Goal: Task Accomplishment & Management: Complete application form

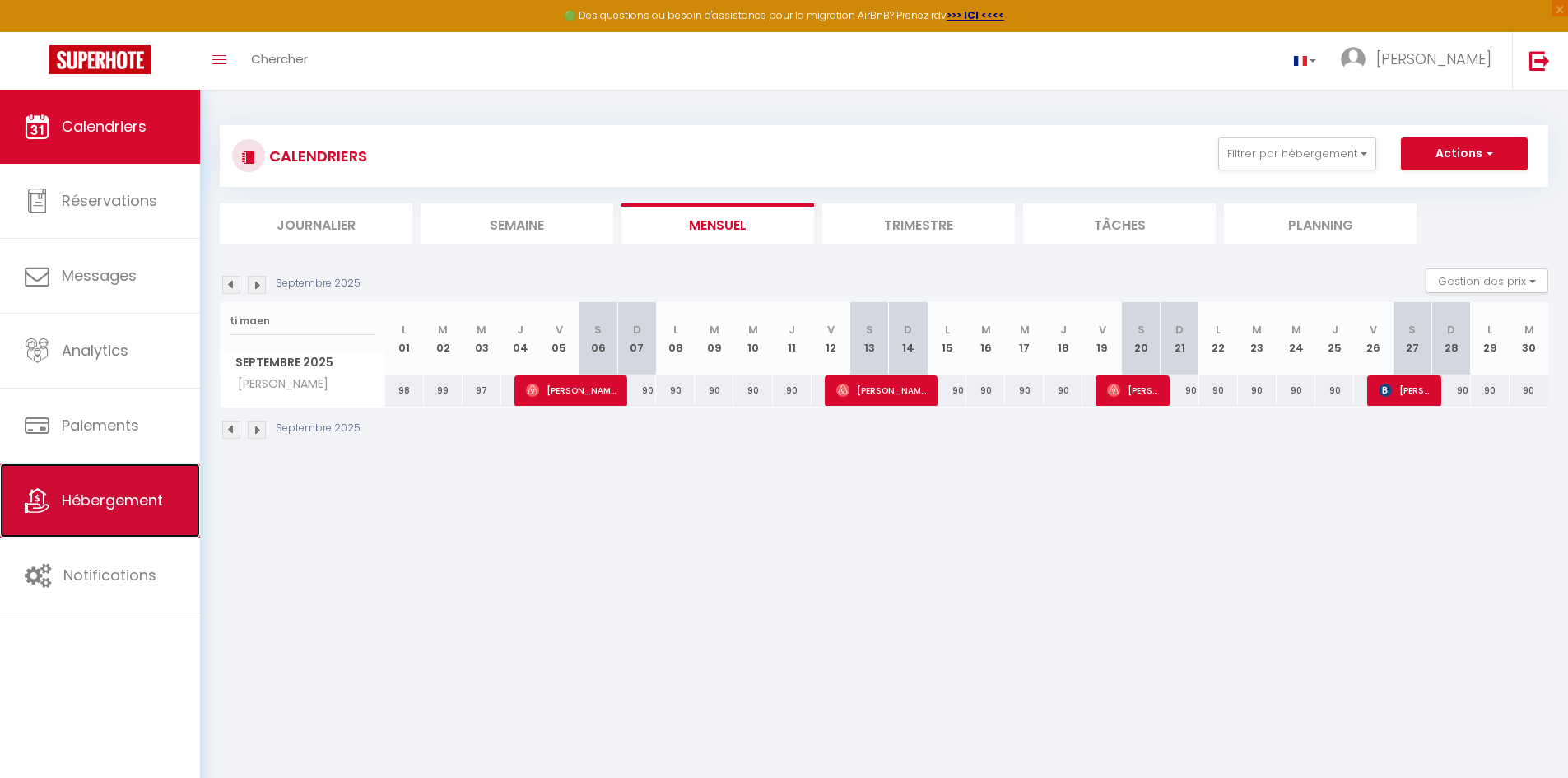
click at [68, 492] on span "Hébergement" at bounding box center [113, 500] width 101 height 21
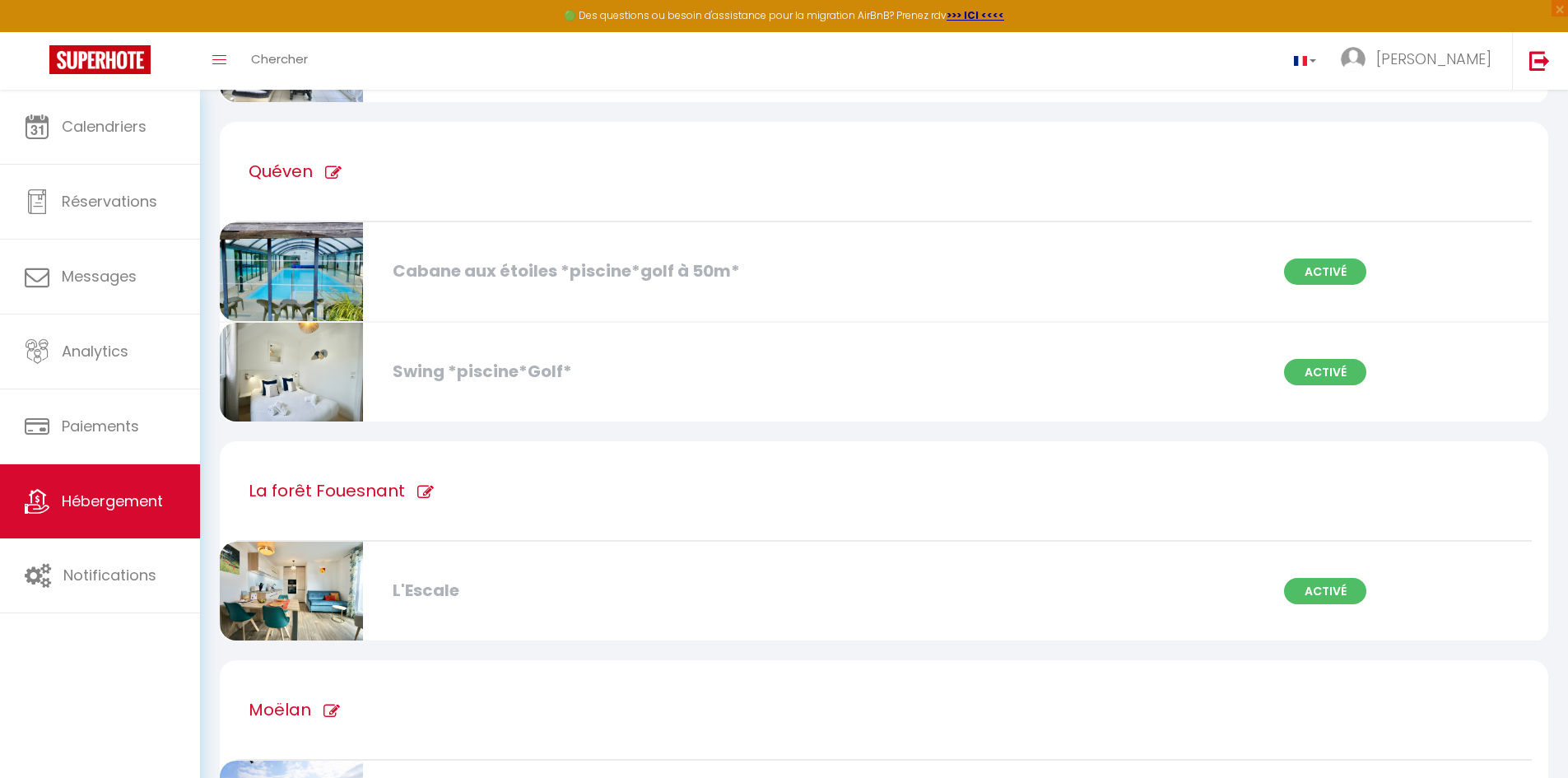
scroll to position [6836, 0]
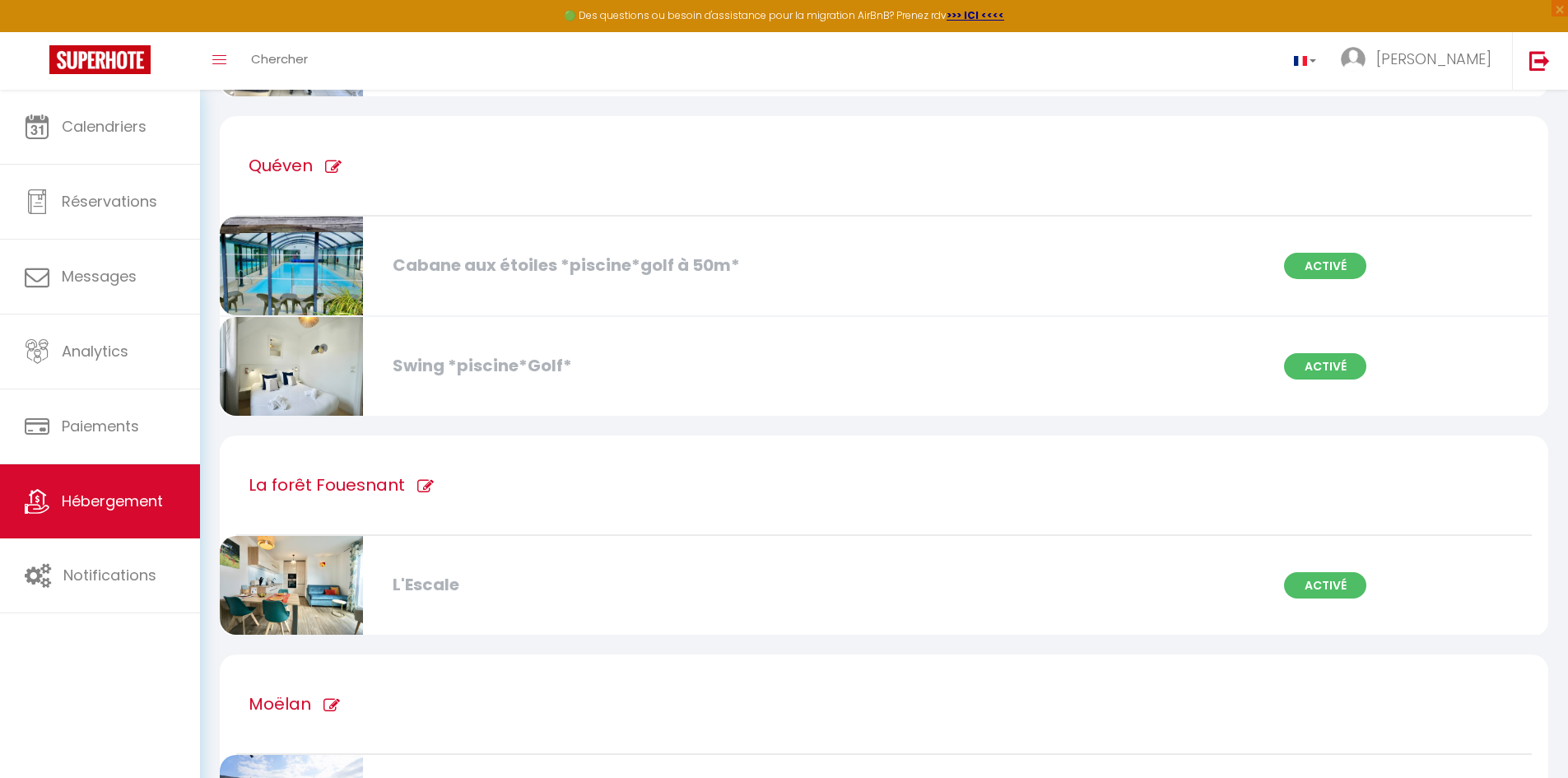
click at [554, 262] on div "Cabane aux étoiles *piscine*golf à 50m*" at bounding box center [598, 265] width 428 height 25
select select "3"
select select "2"
select select "1"
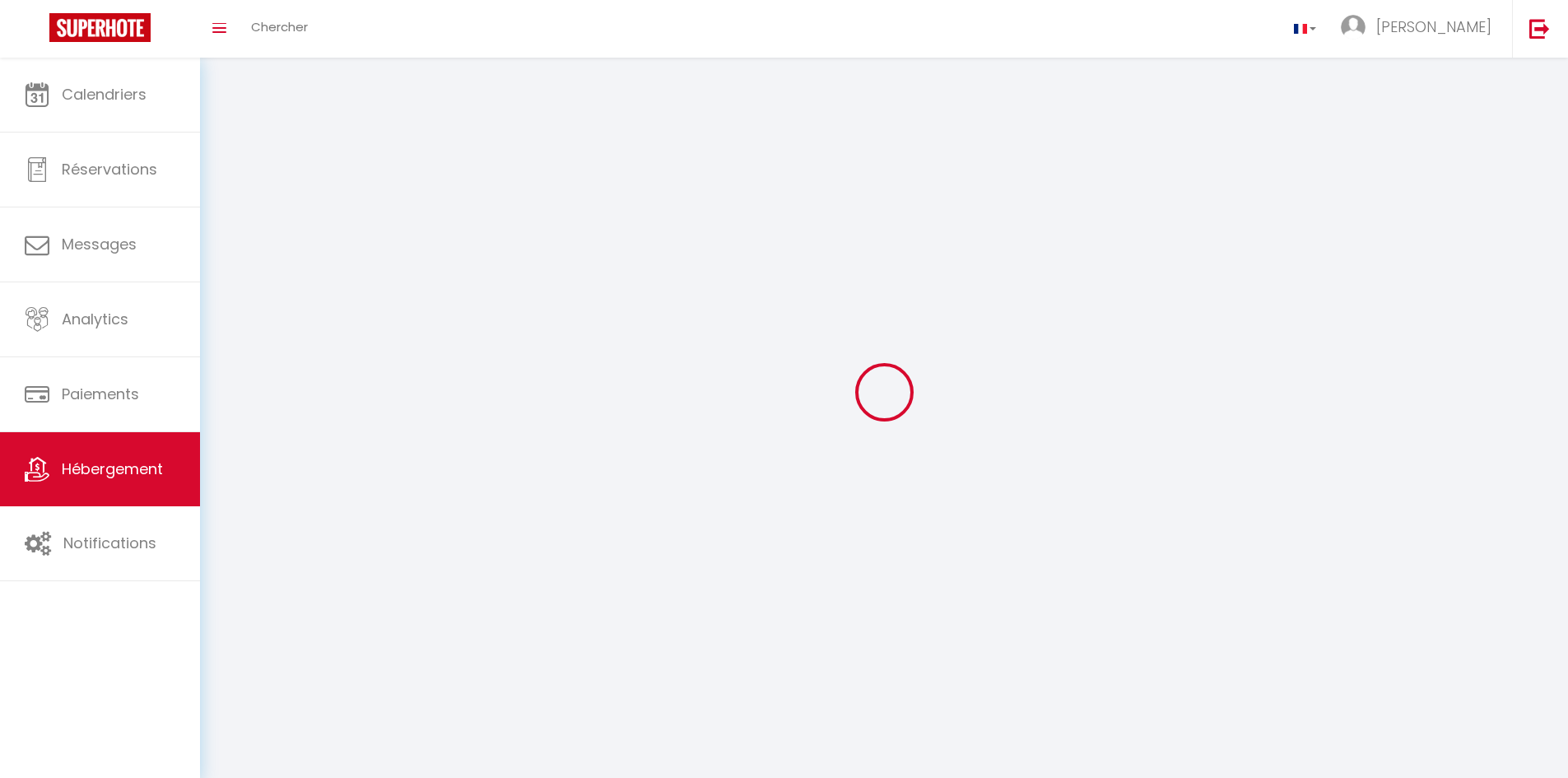
select select
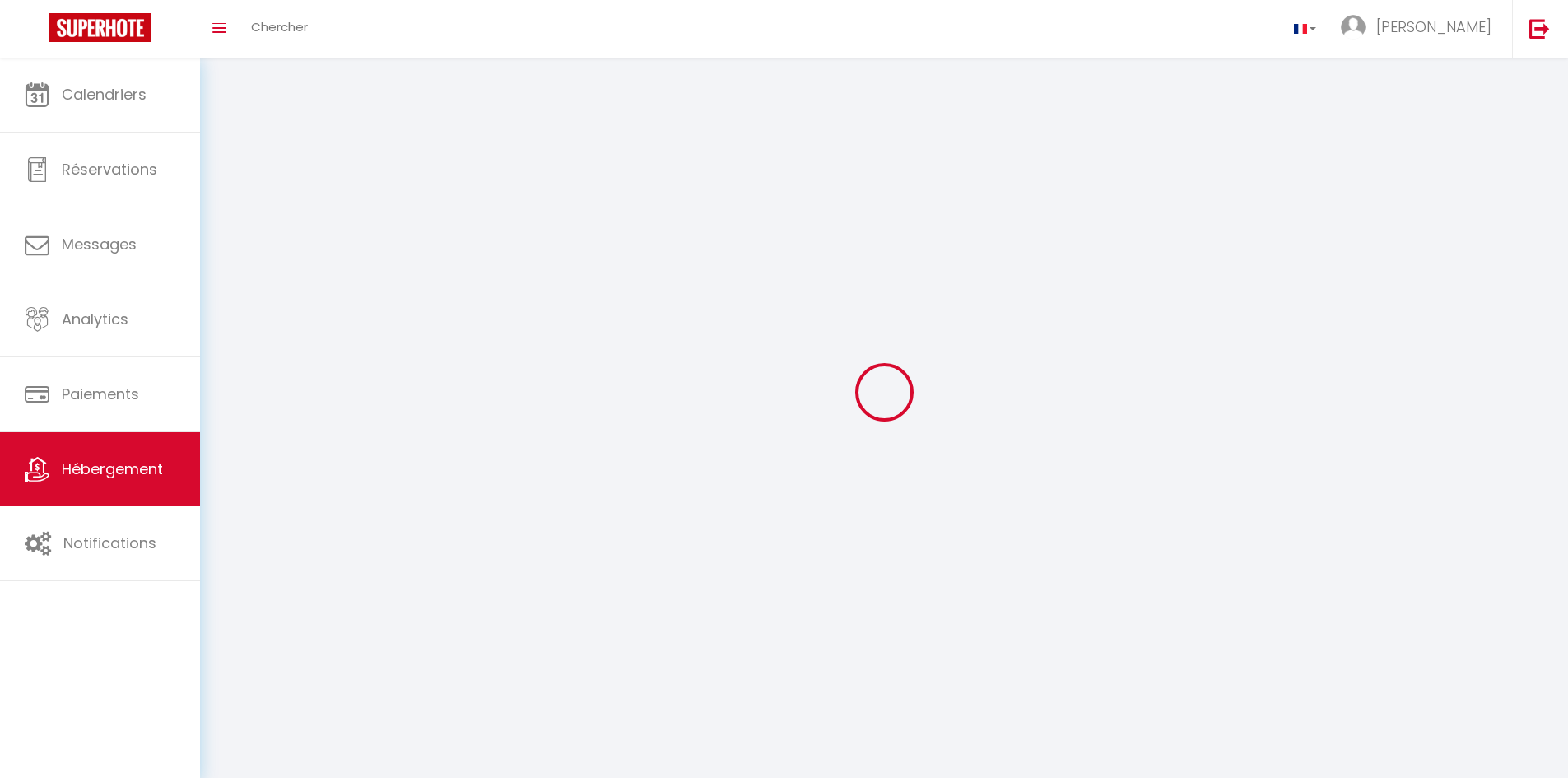
select select
checkbox input "false"
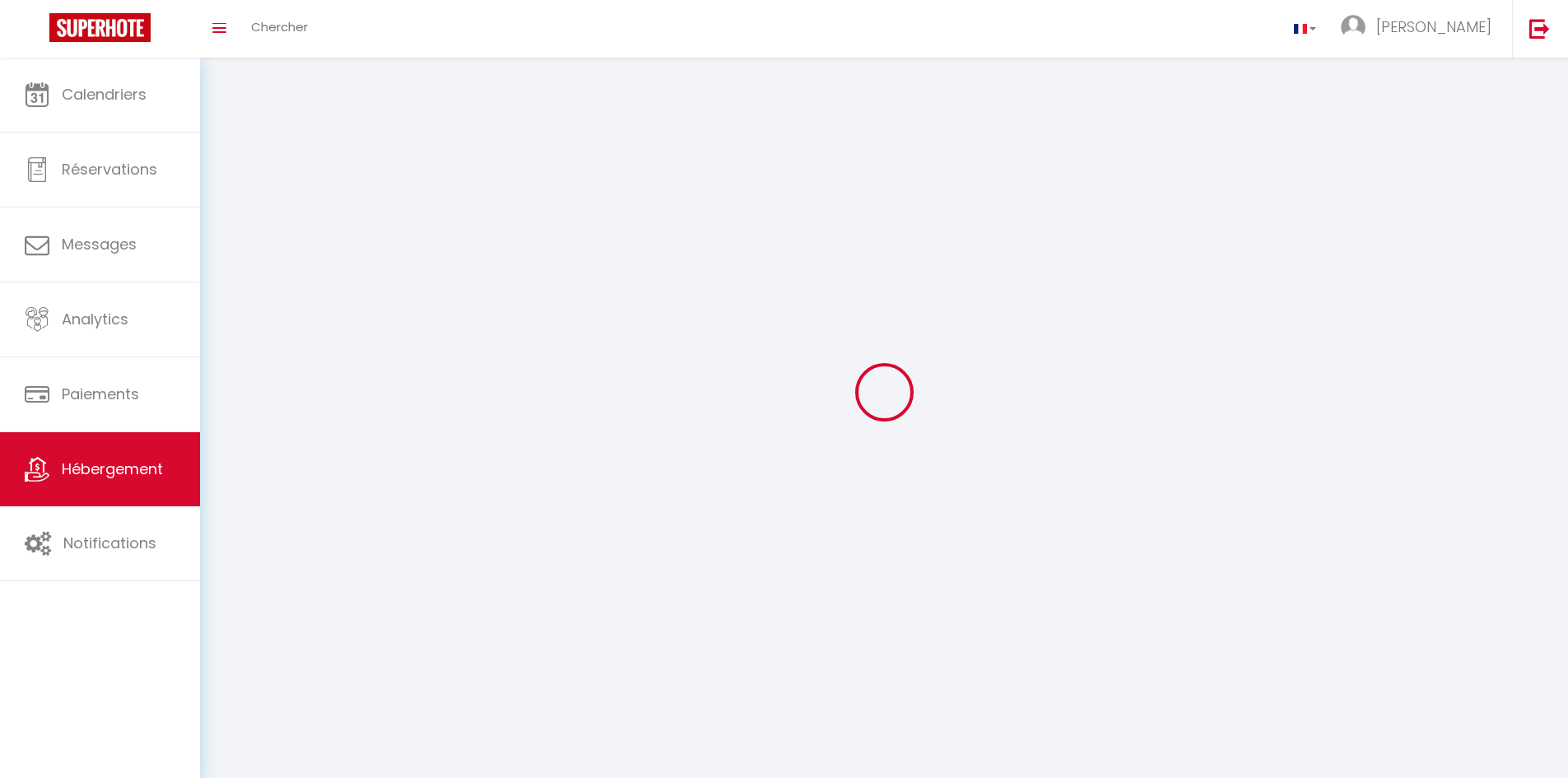
select select
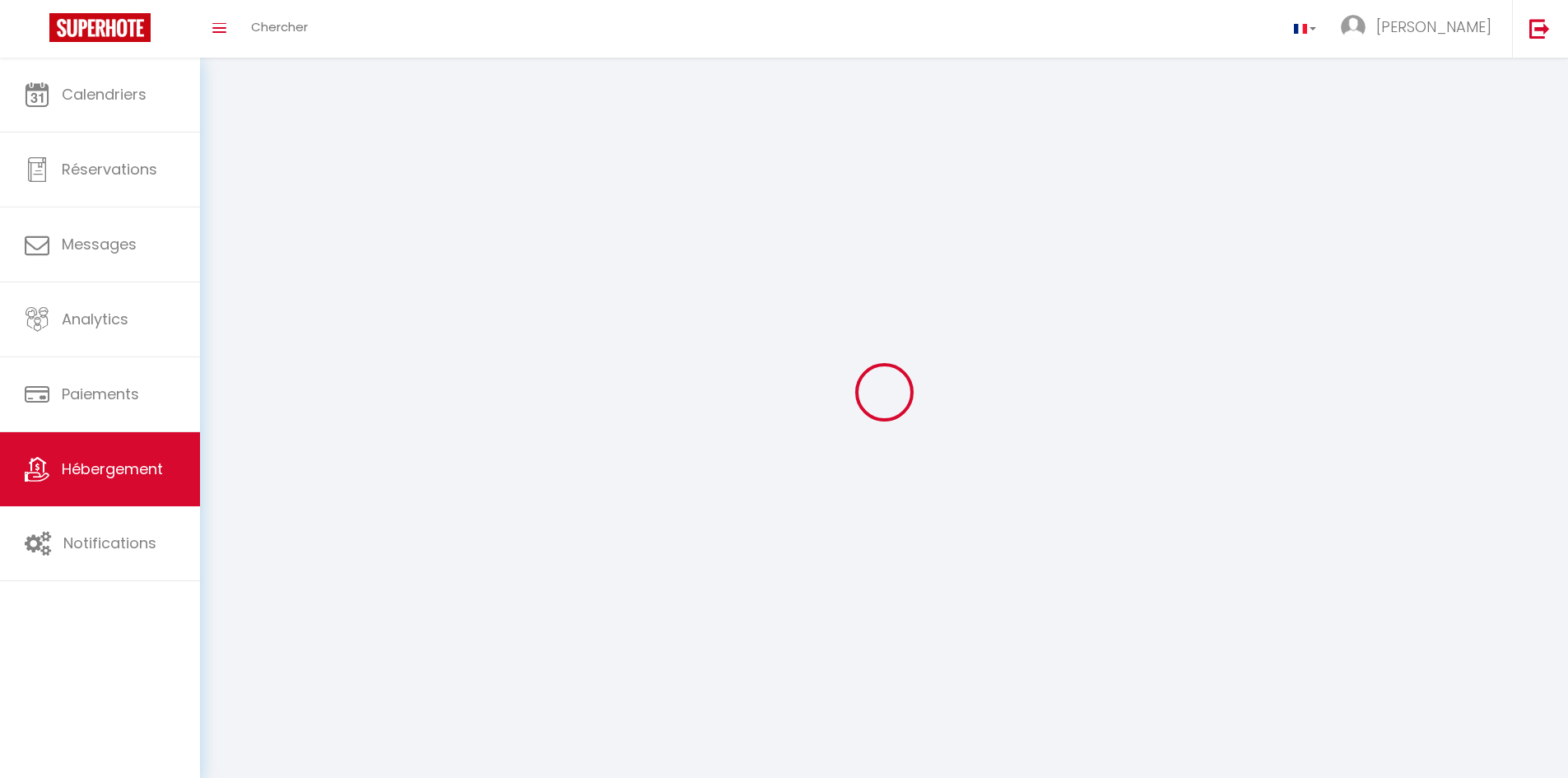
select select
checkbox input "false"
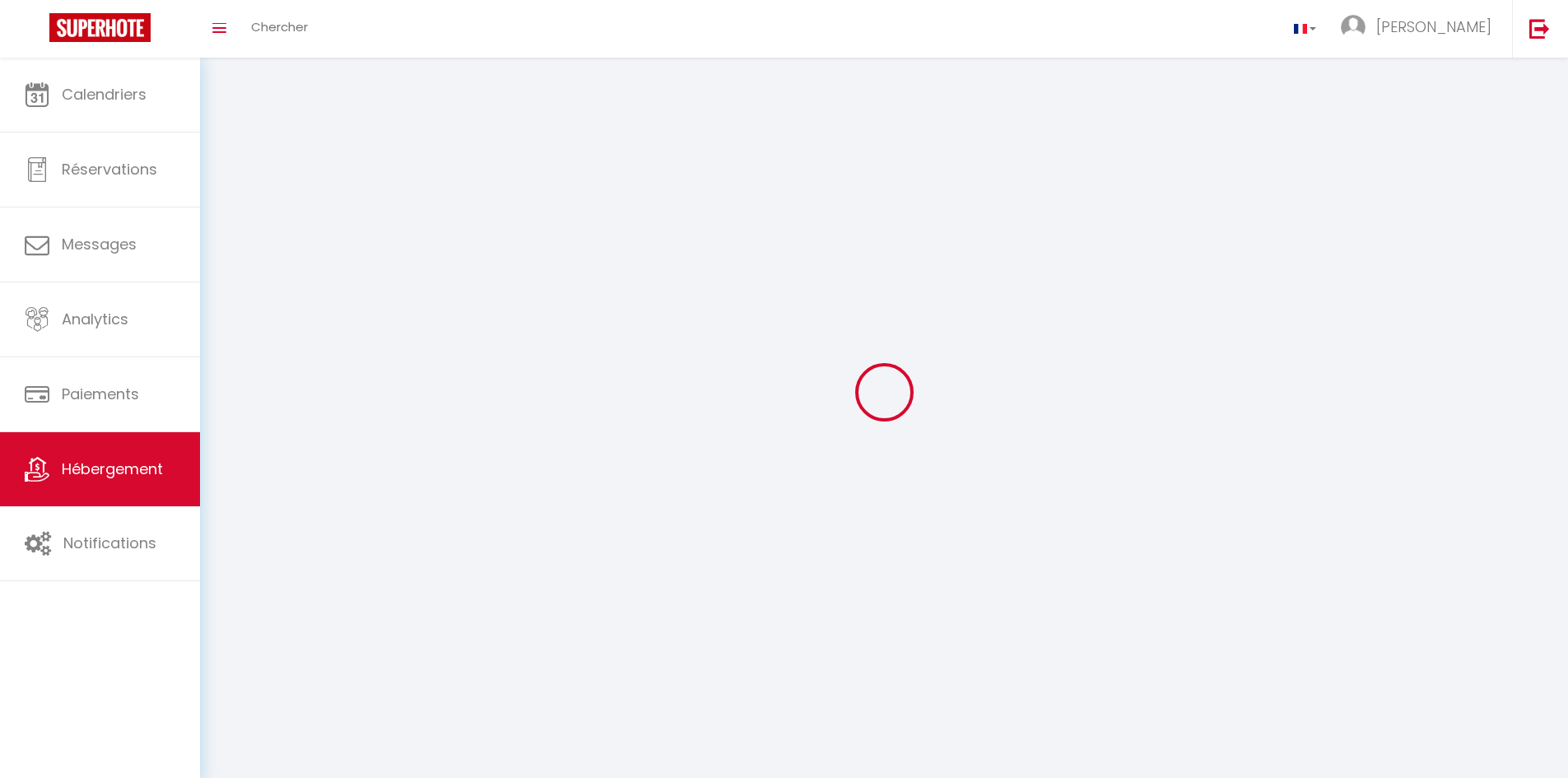
checkbox input "false"
select select
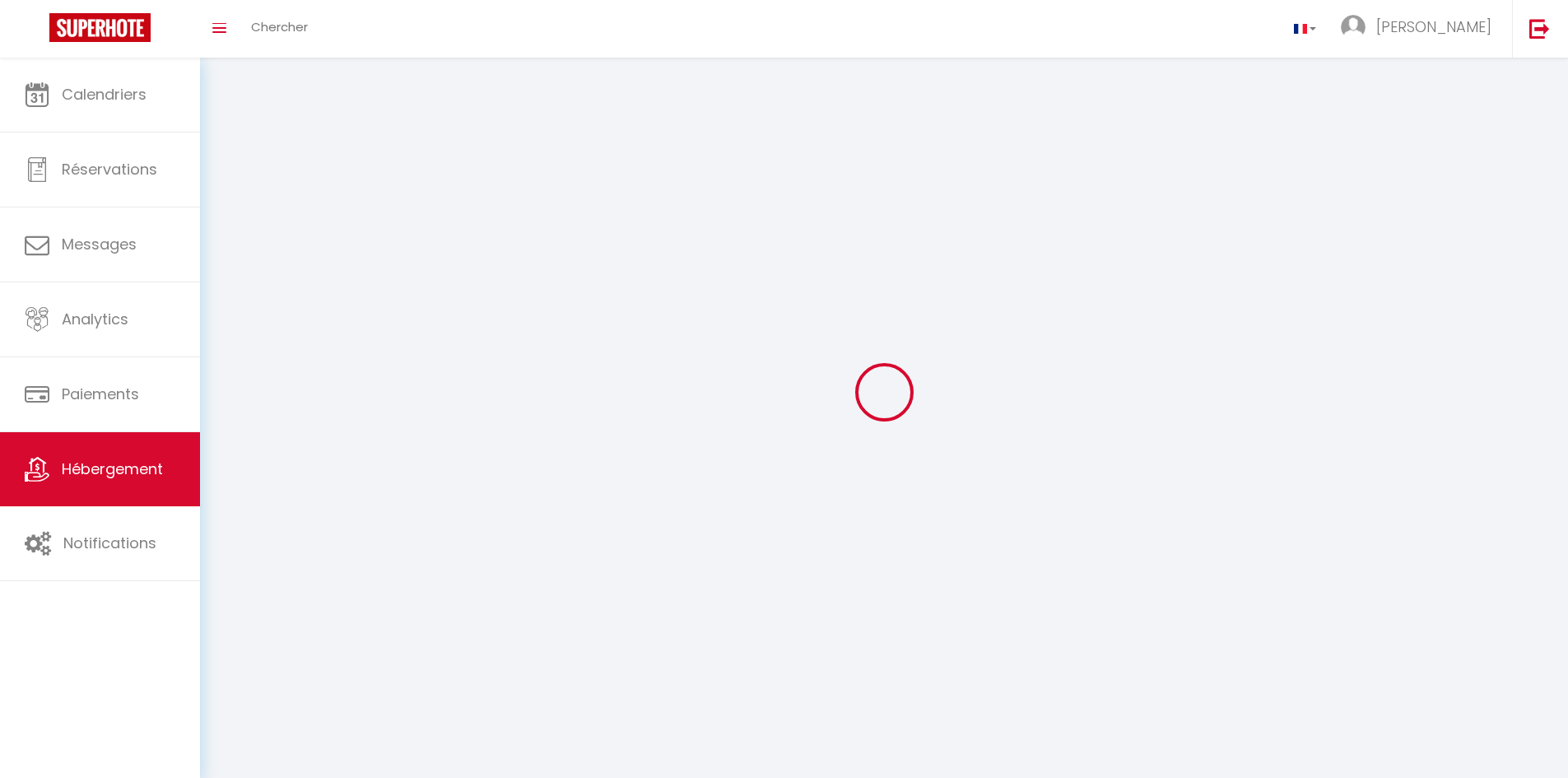
select select
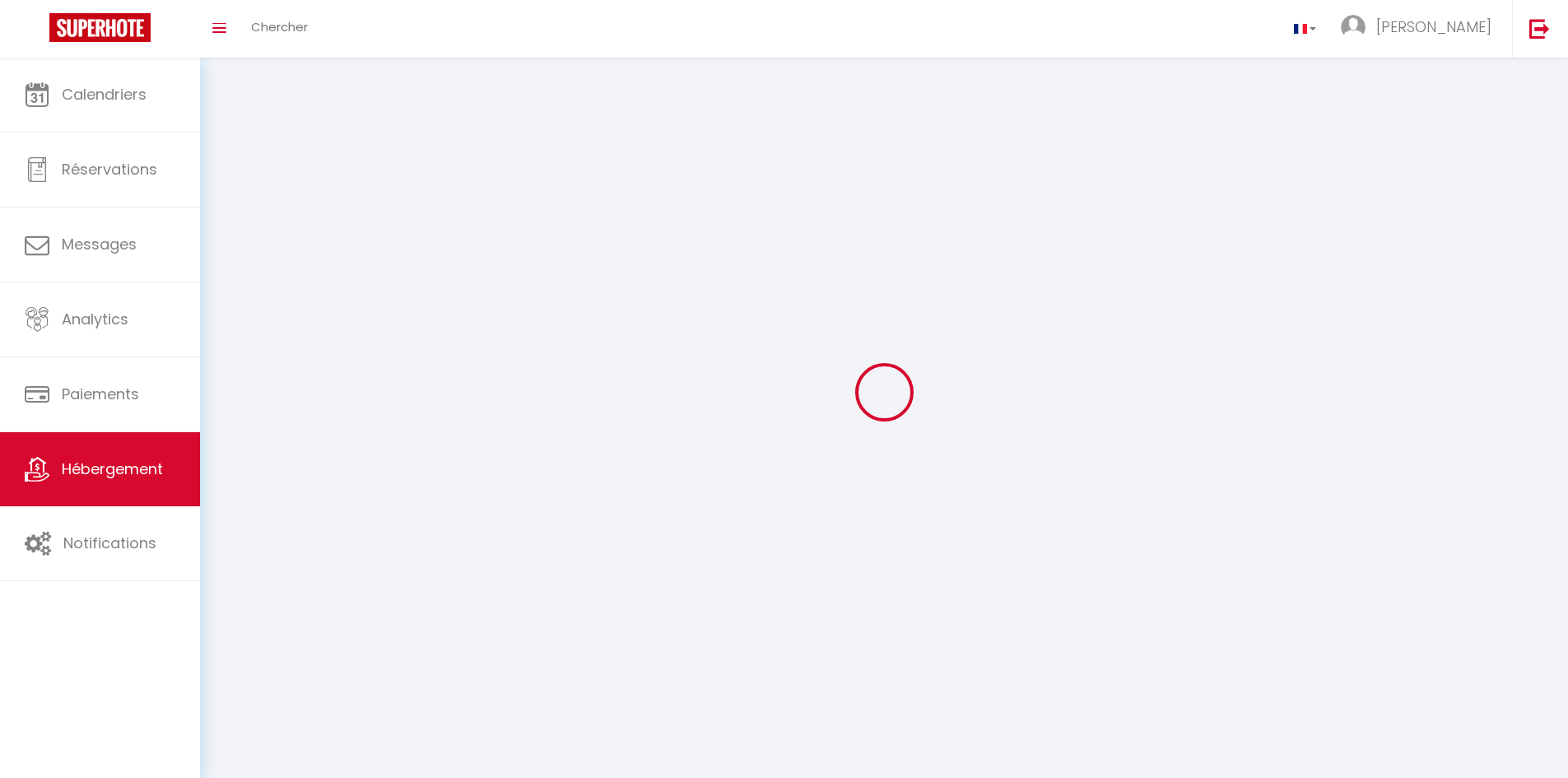
select select
checkbox input "false"
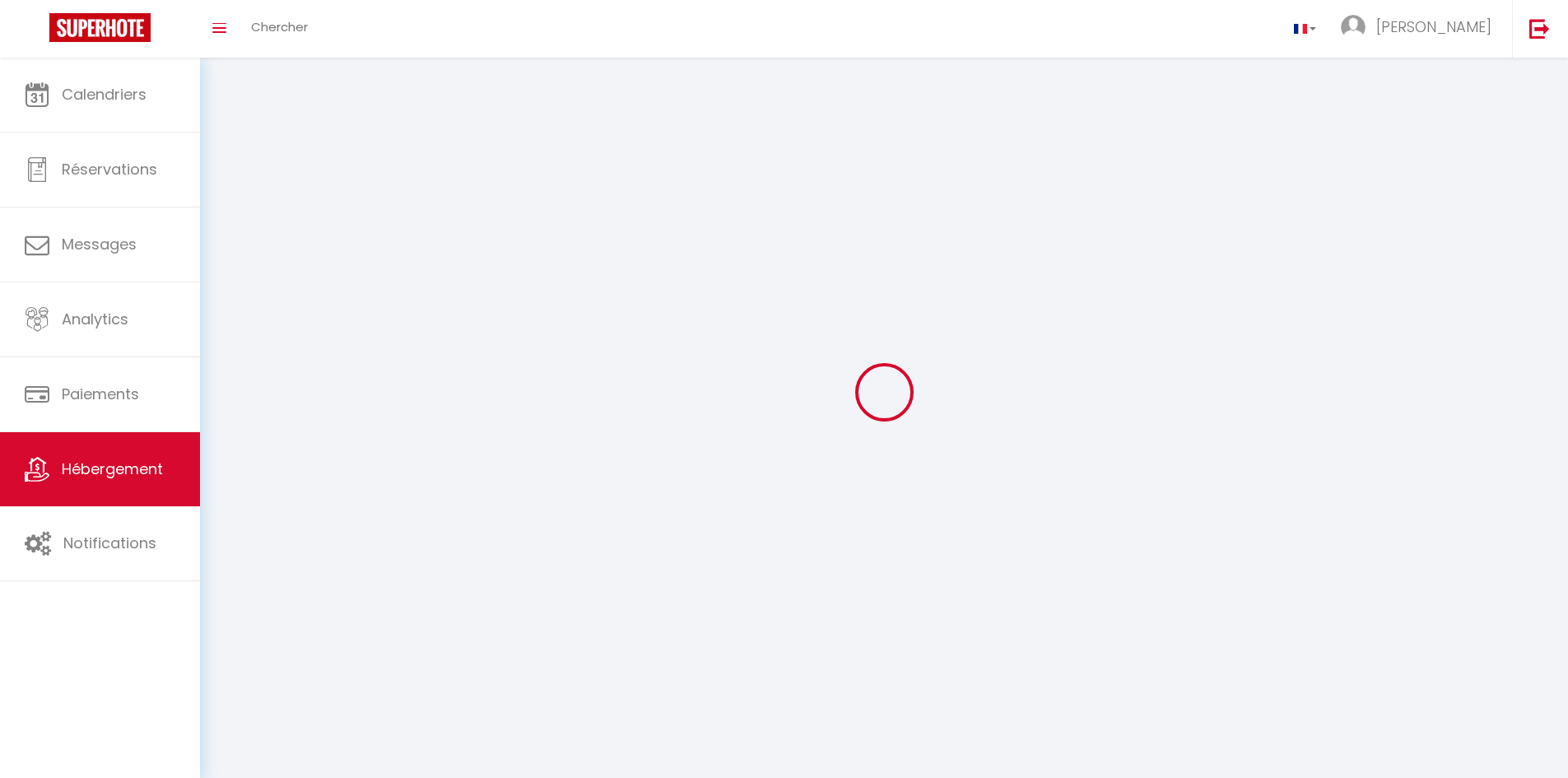
select select
select select "1"
select select "28"
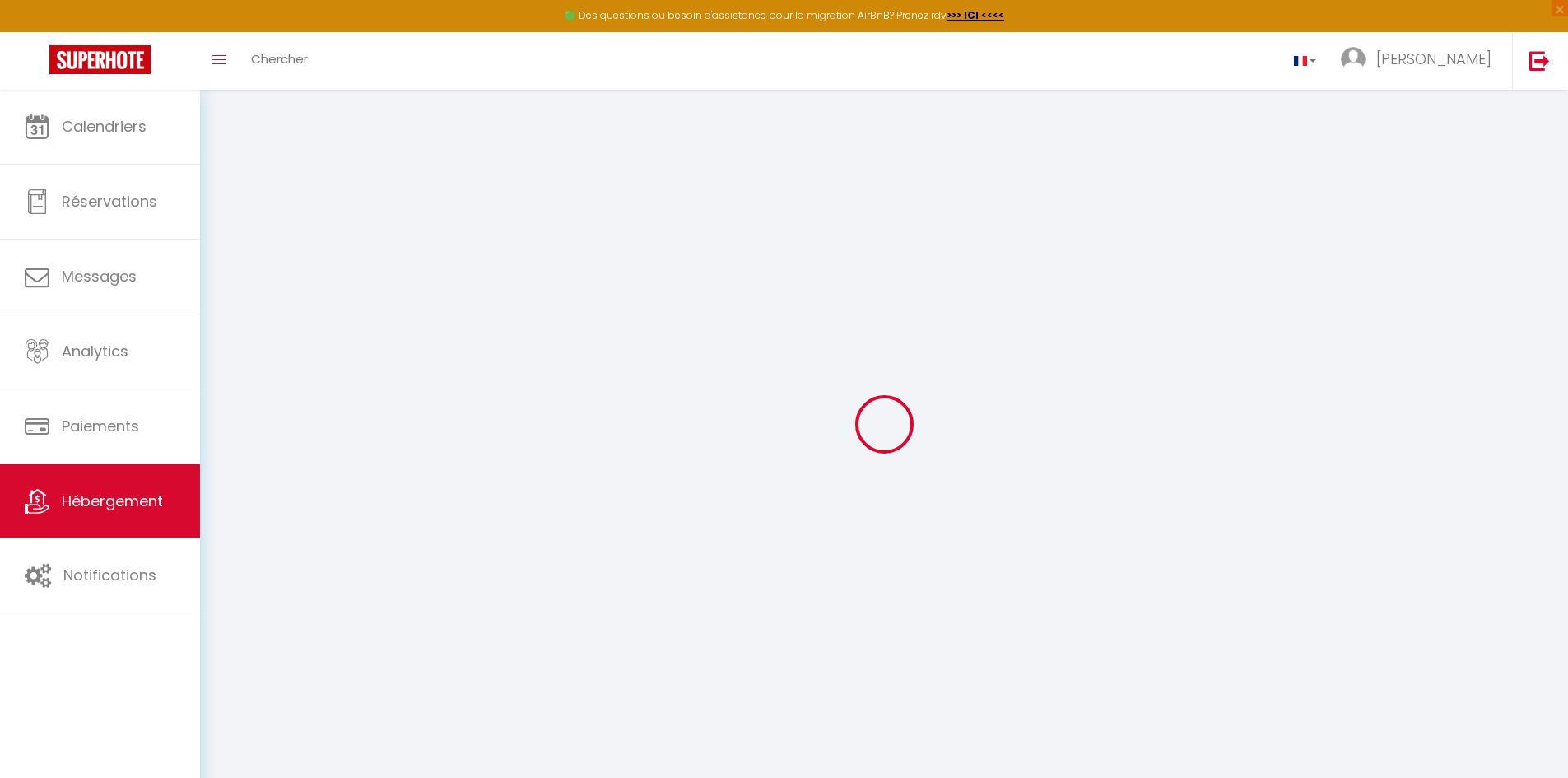
select select
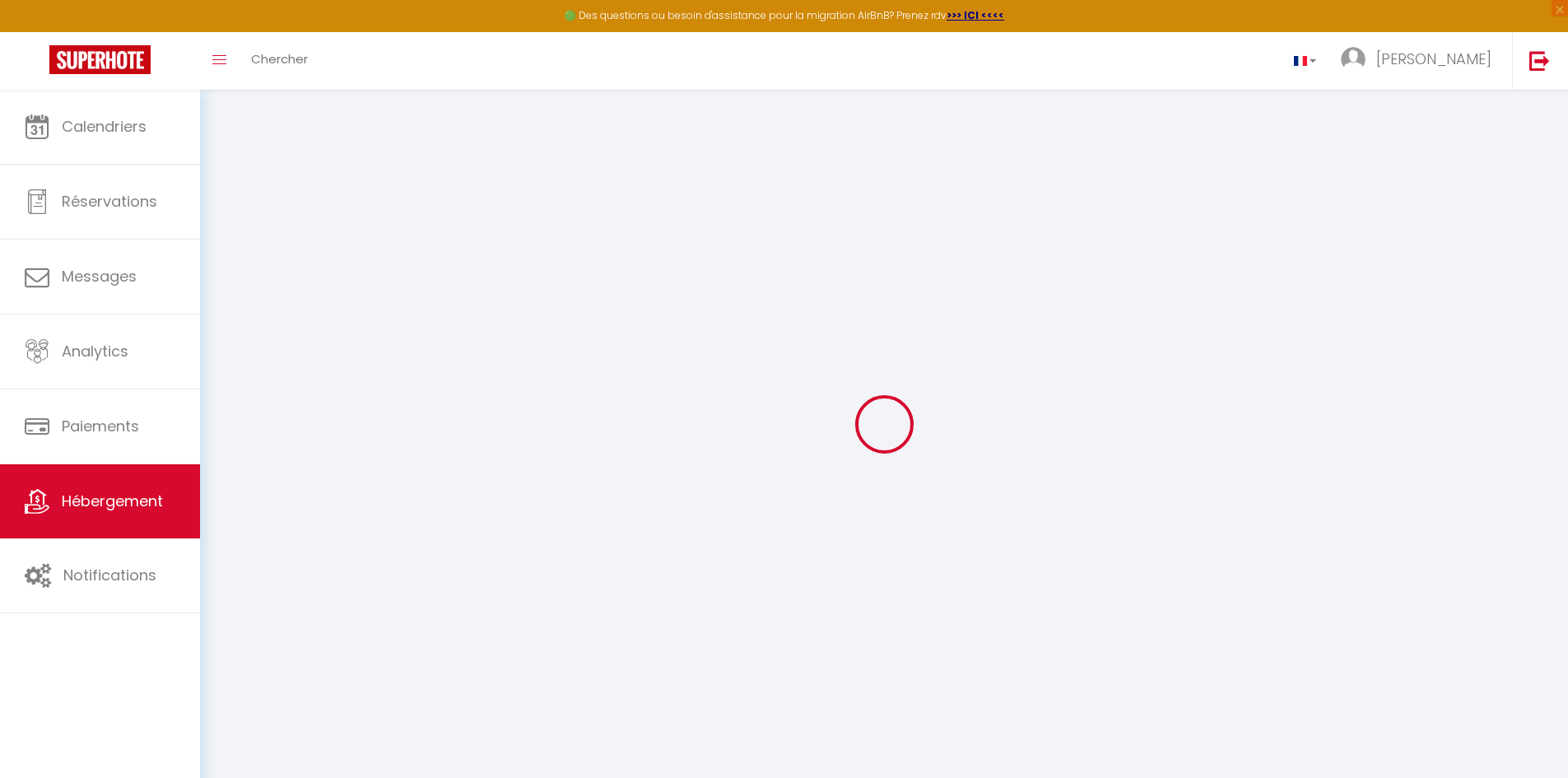
select select
checkbox input "false"
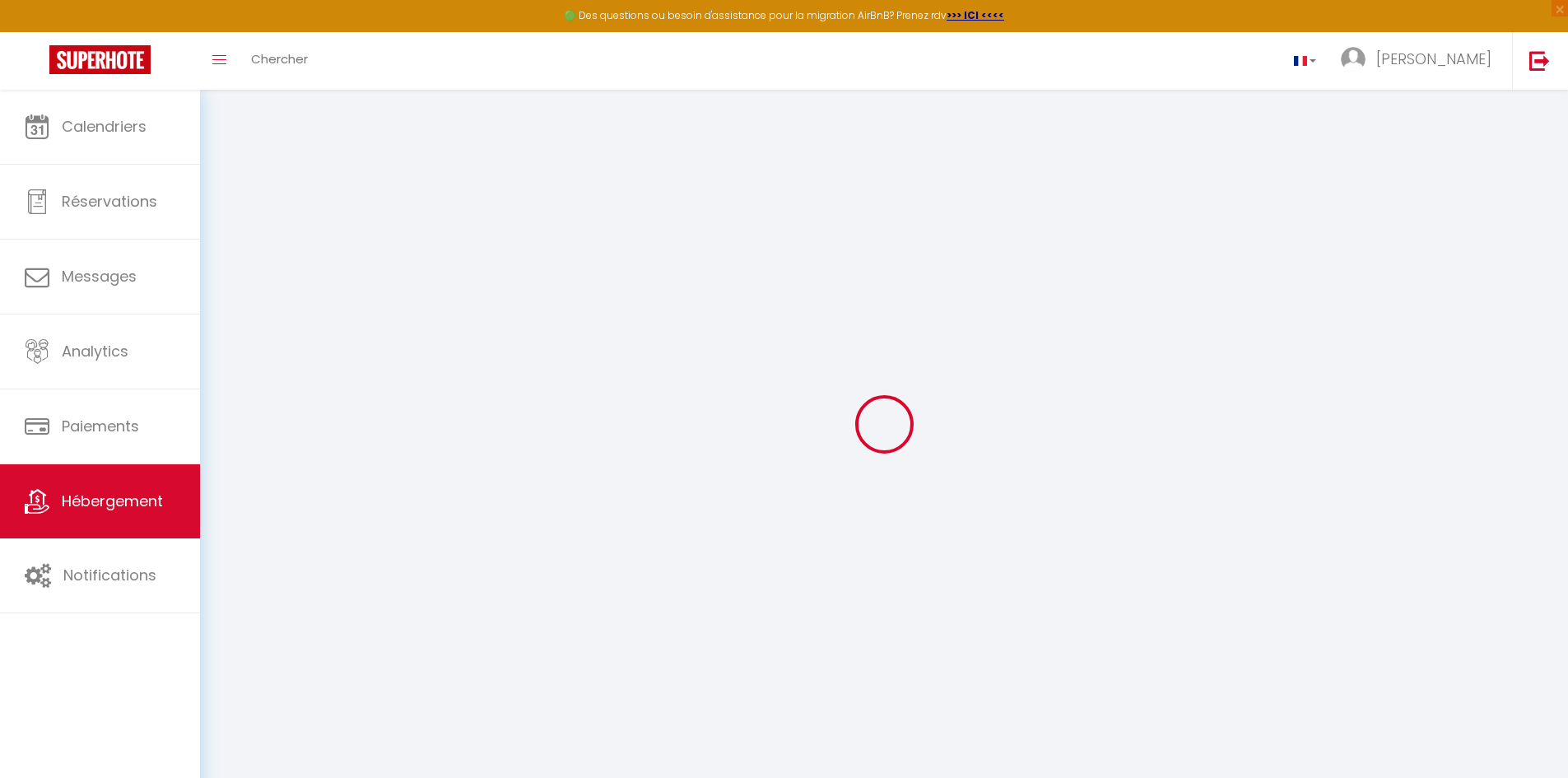
select select
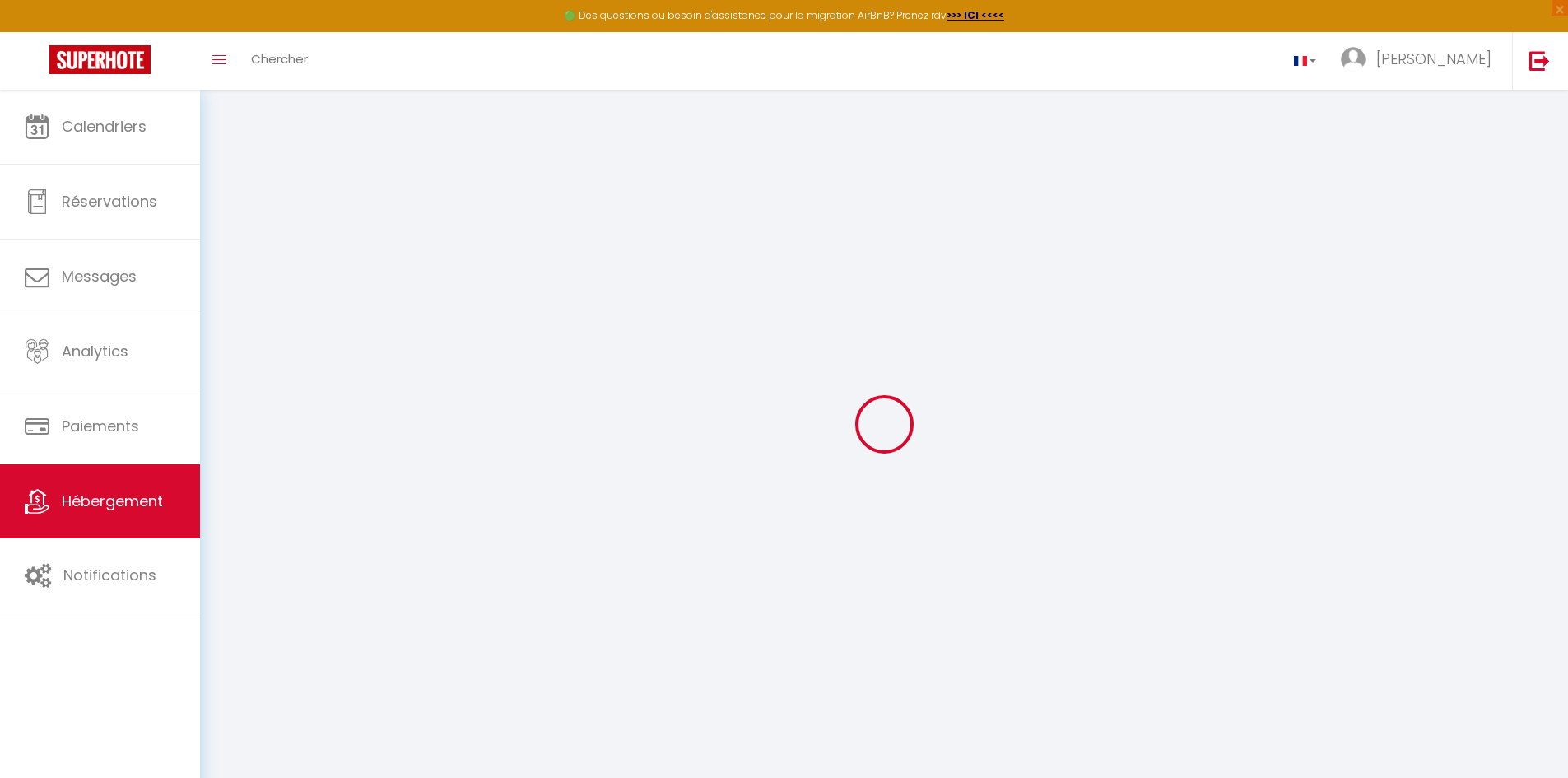
select select
checkbox input "false"
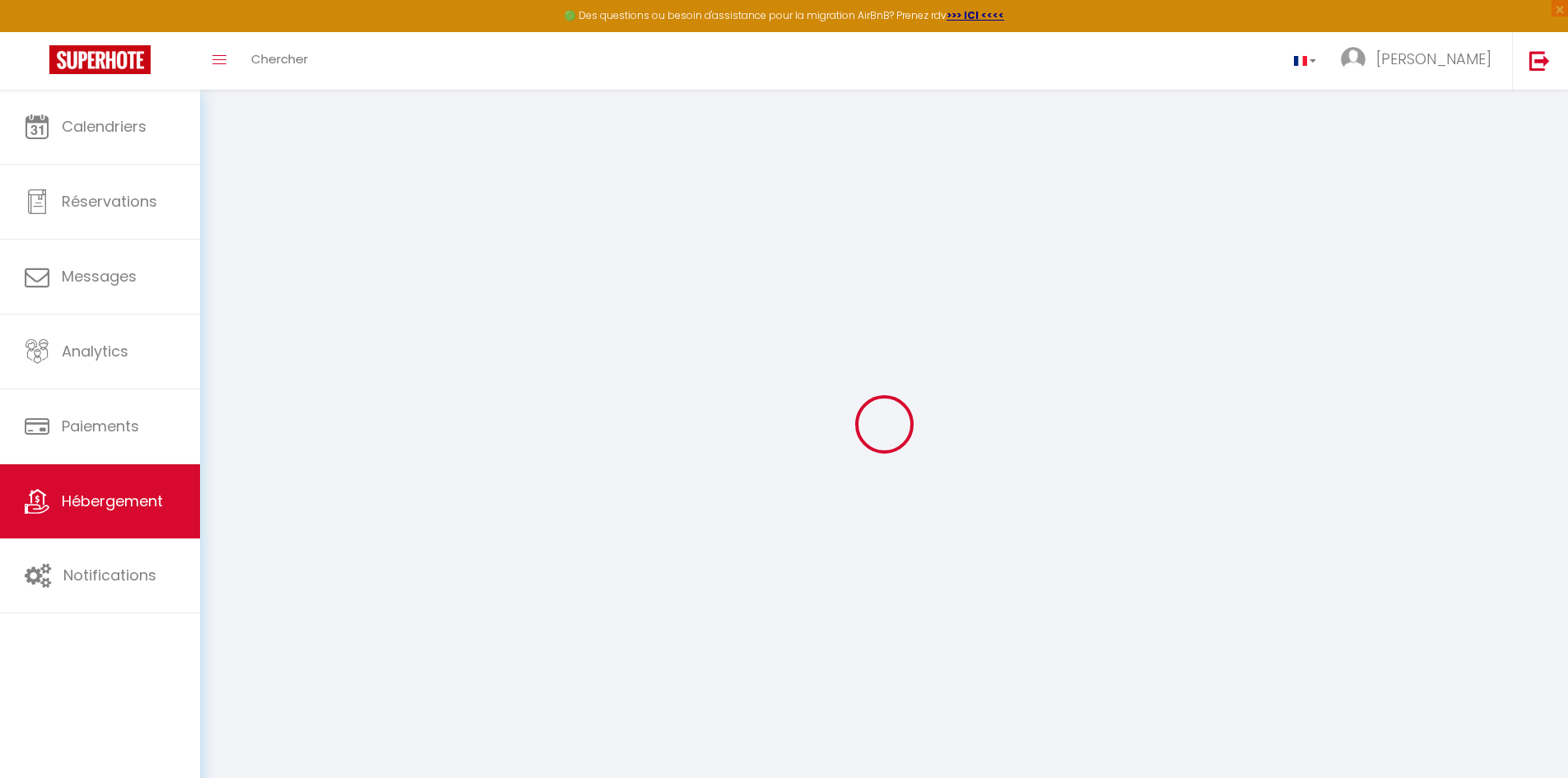
checkbox input "false"
select select
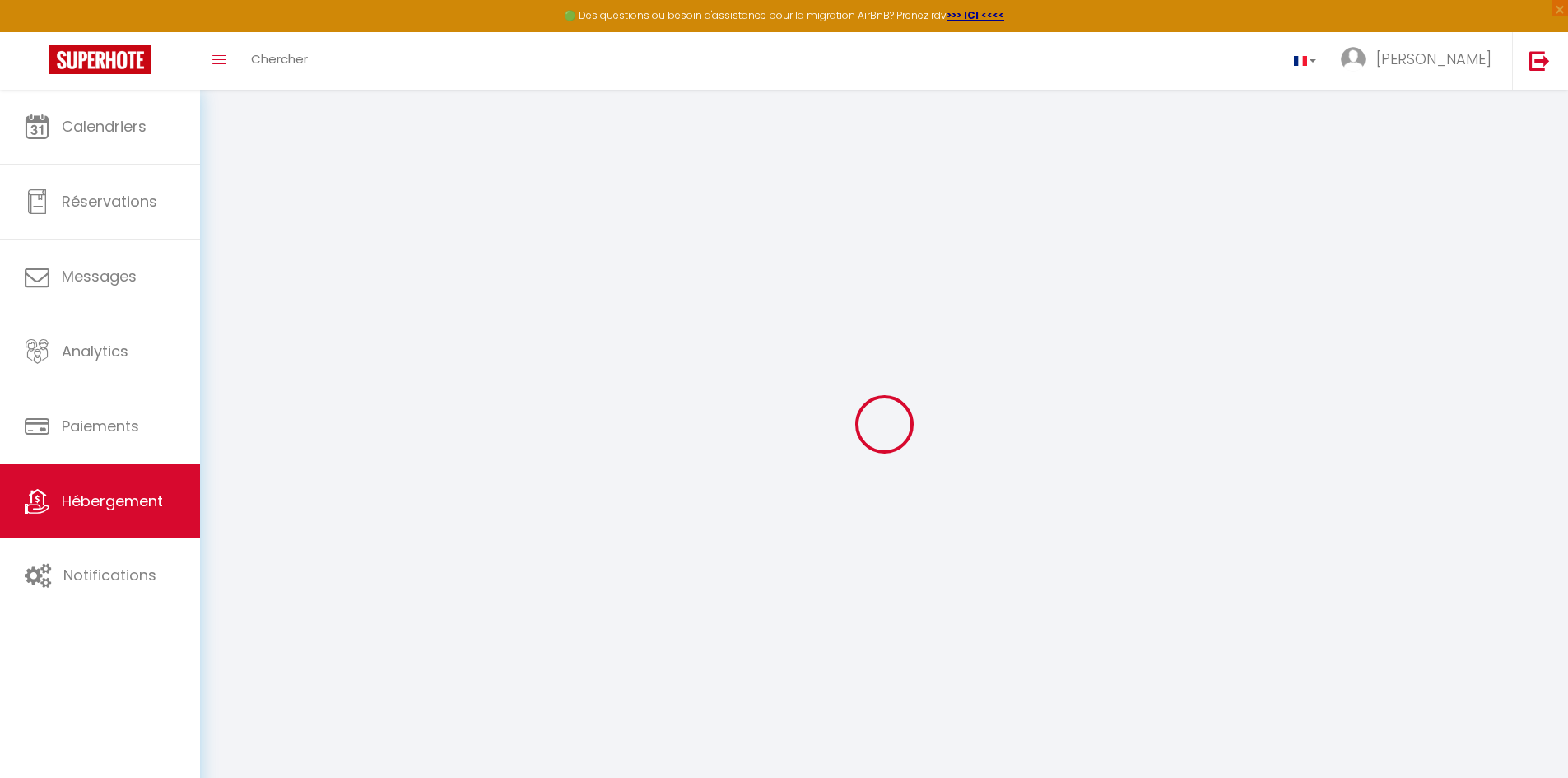
select select
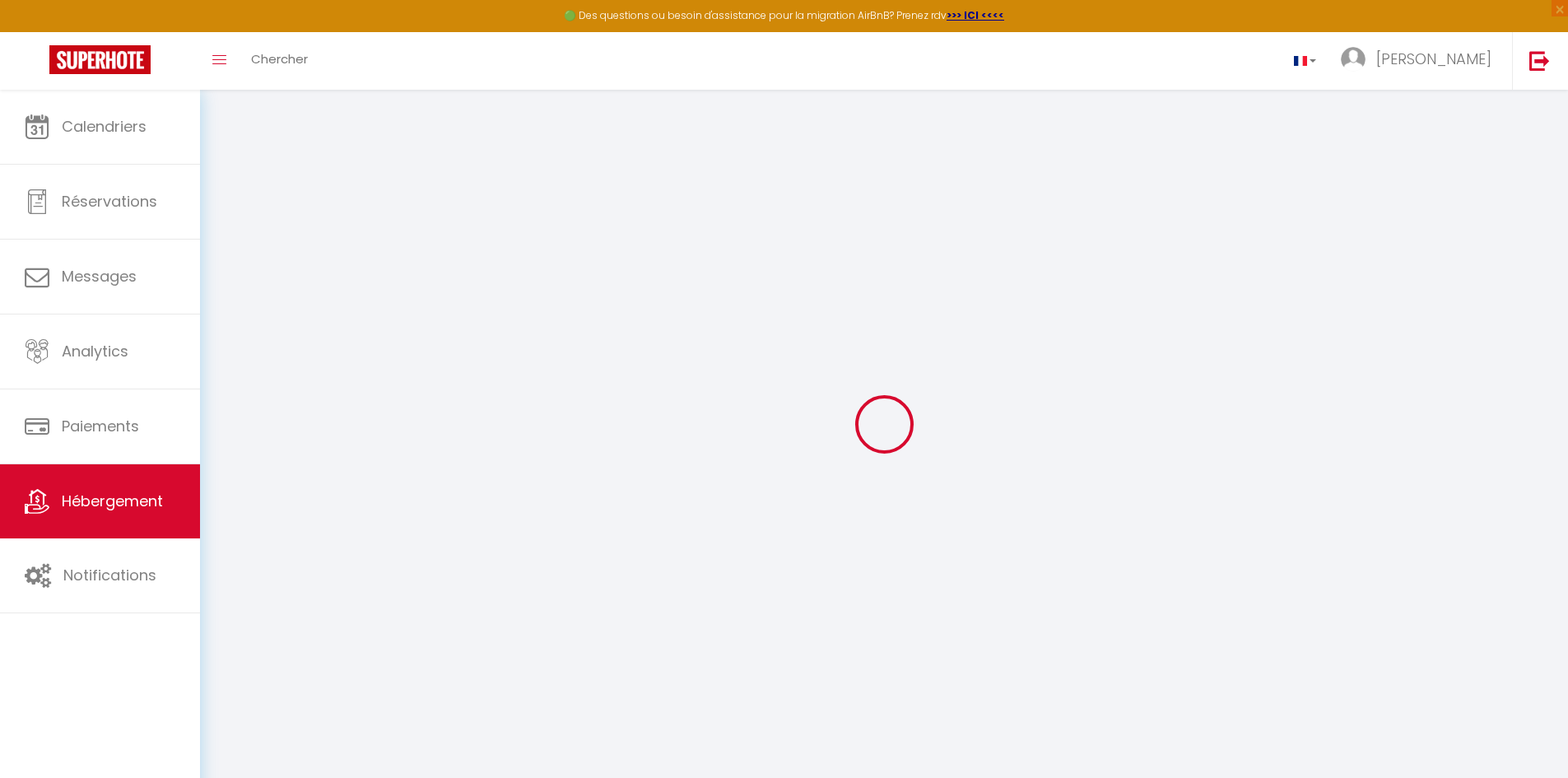
checkbox input "false"
select select
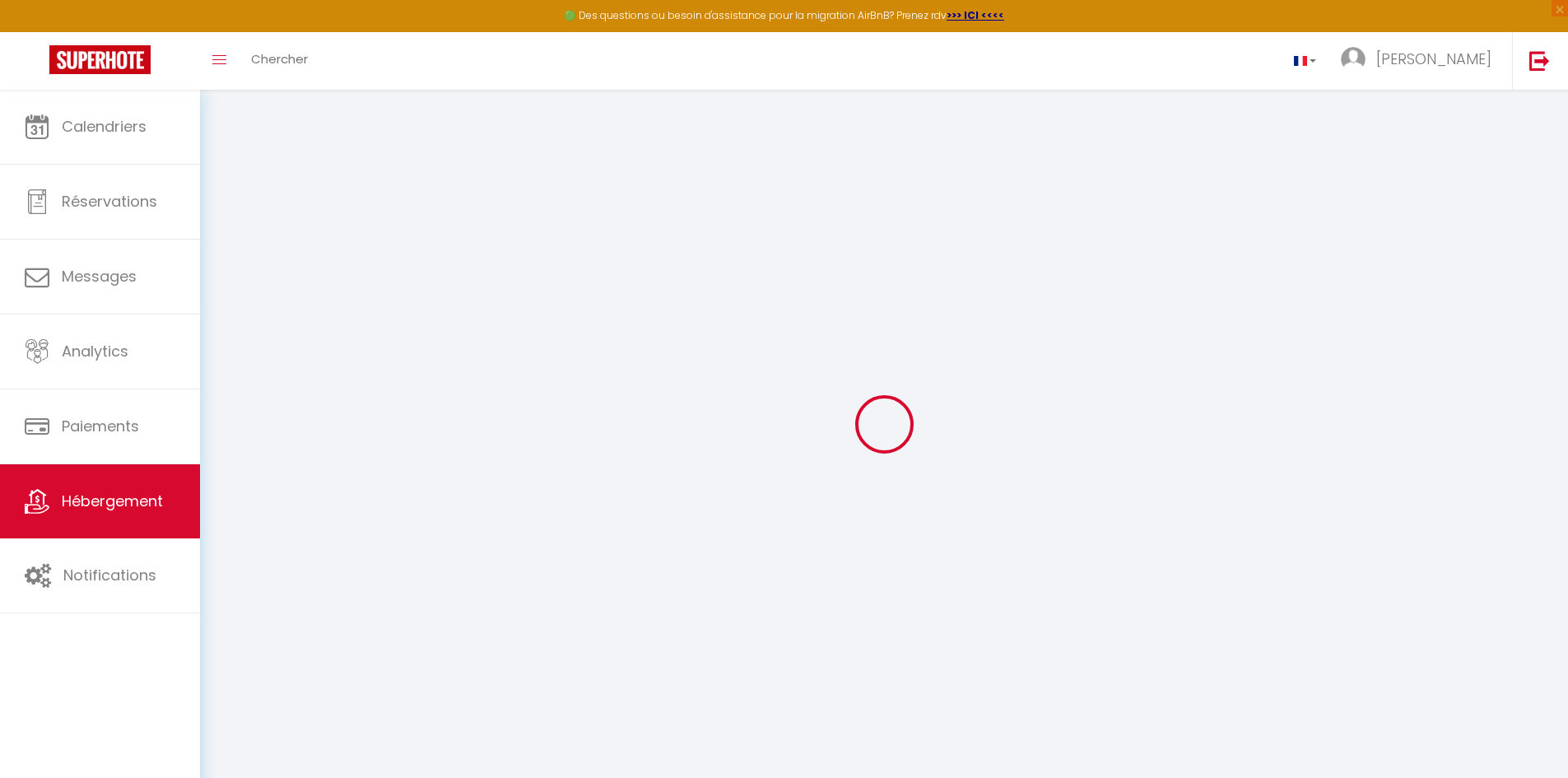
select select
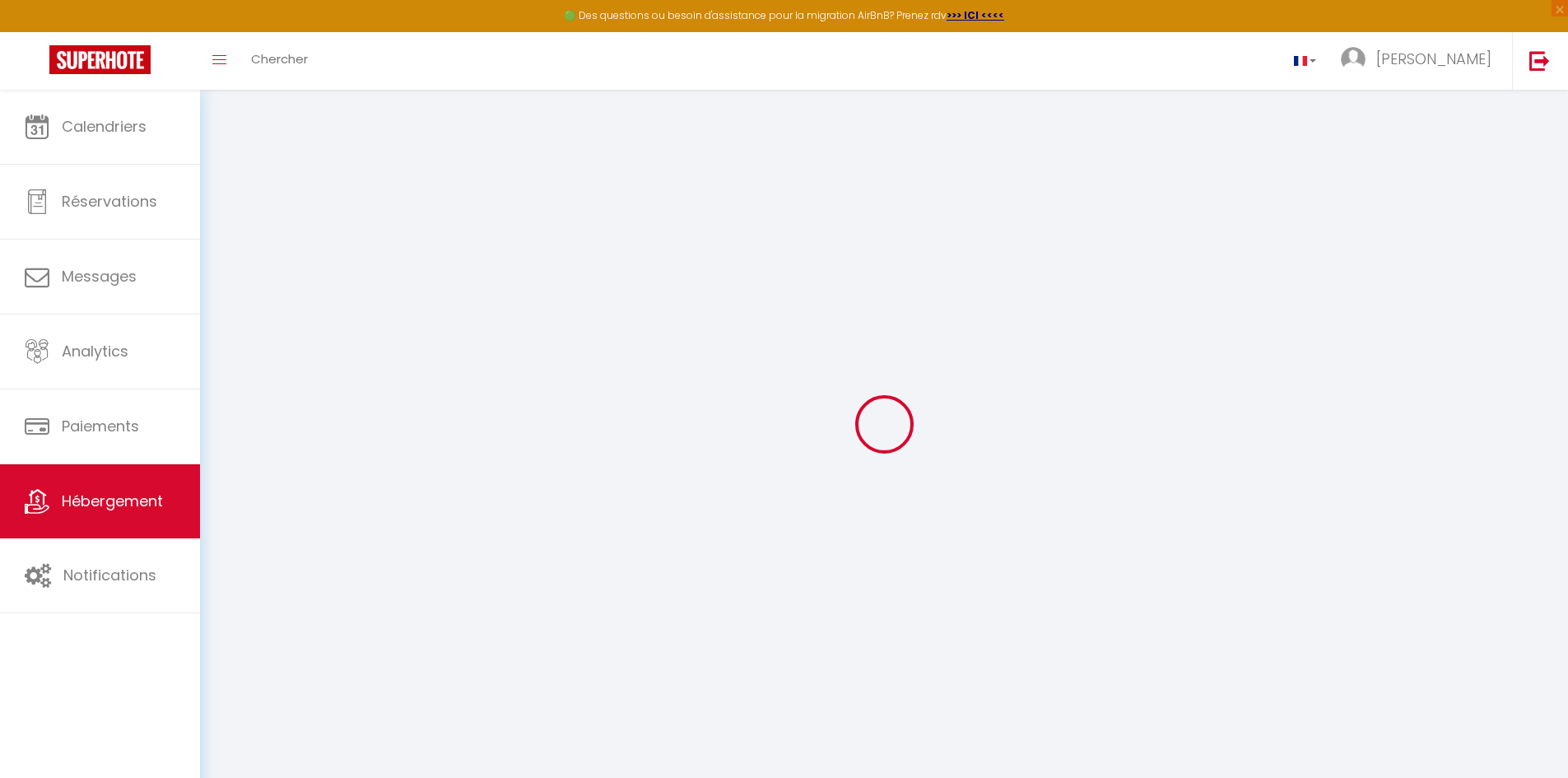
select select
checkbox input "false"
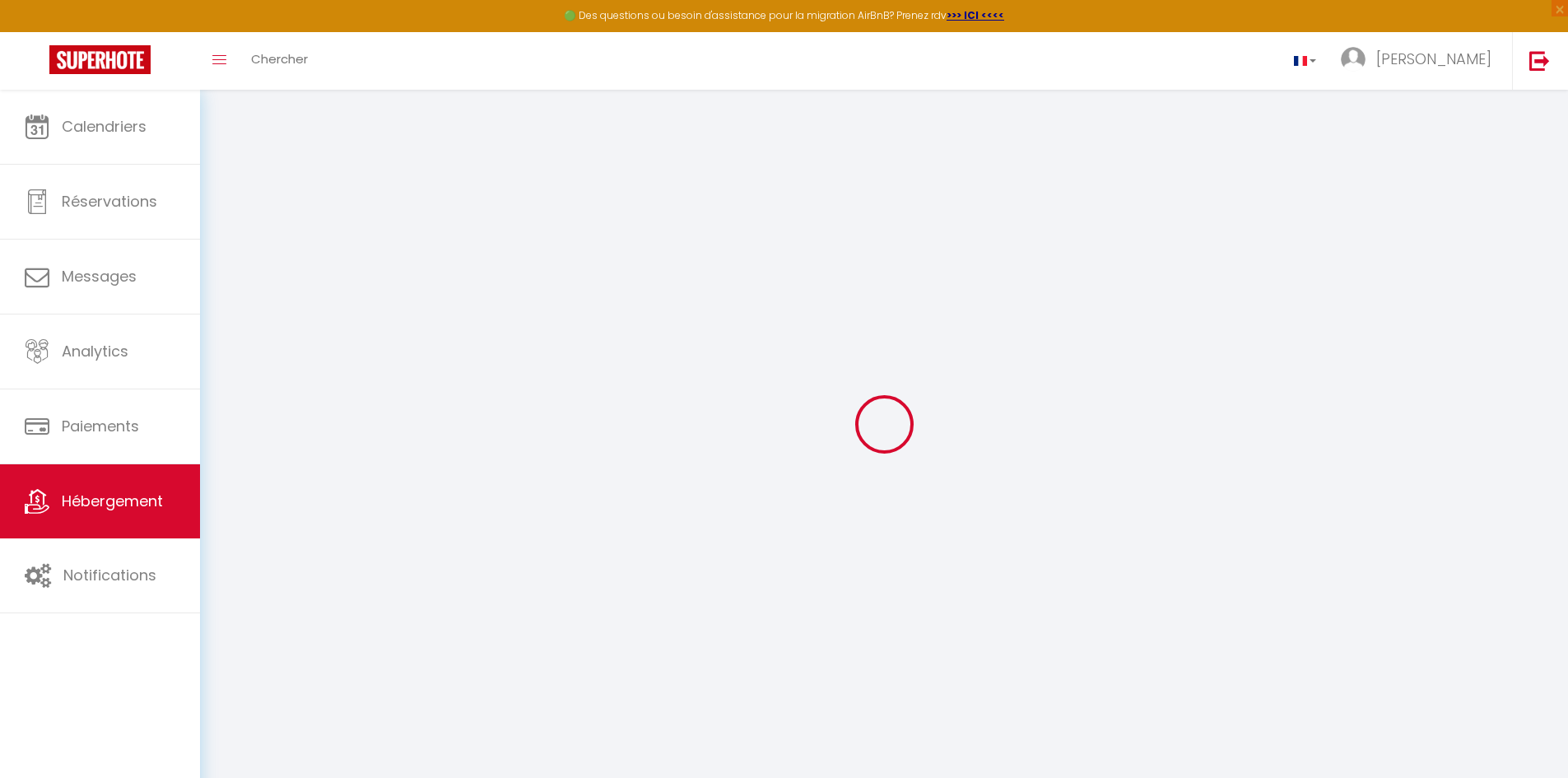
checkbox input "false"
select select
type input "Cabane aux étoiles *piscine*golf à 50m*"
type input "[PERSON_NAME]"
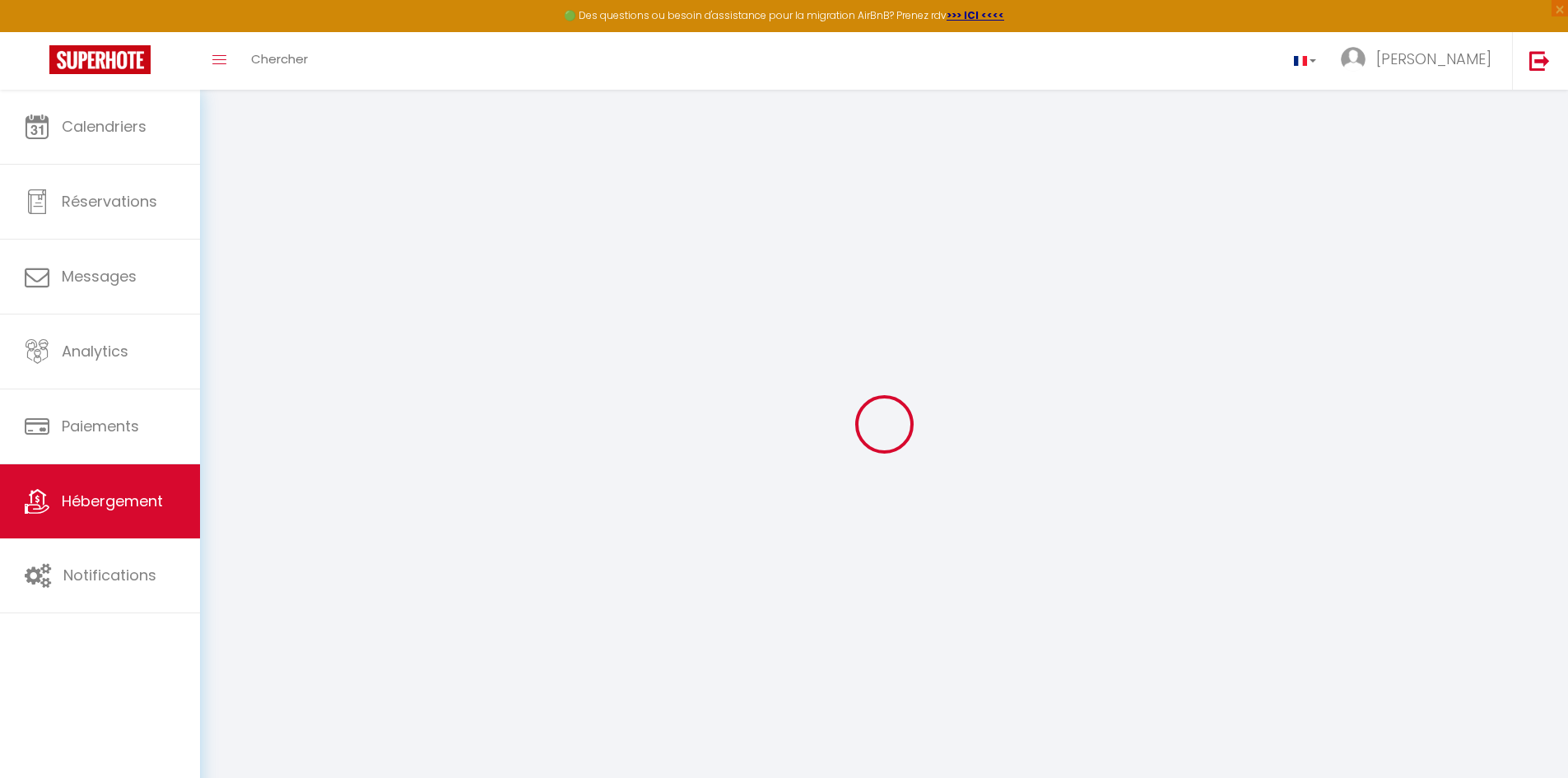
type input "Navarre"
select select "houses"
select select "4"
select select "2"
type input "200"
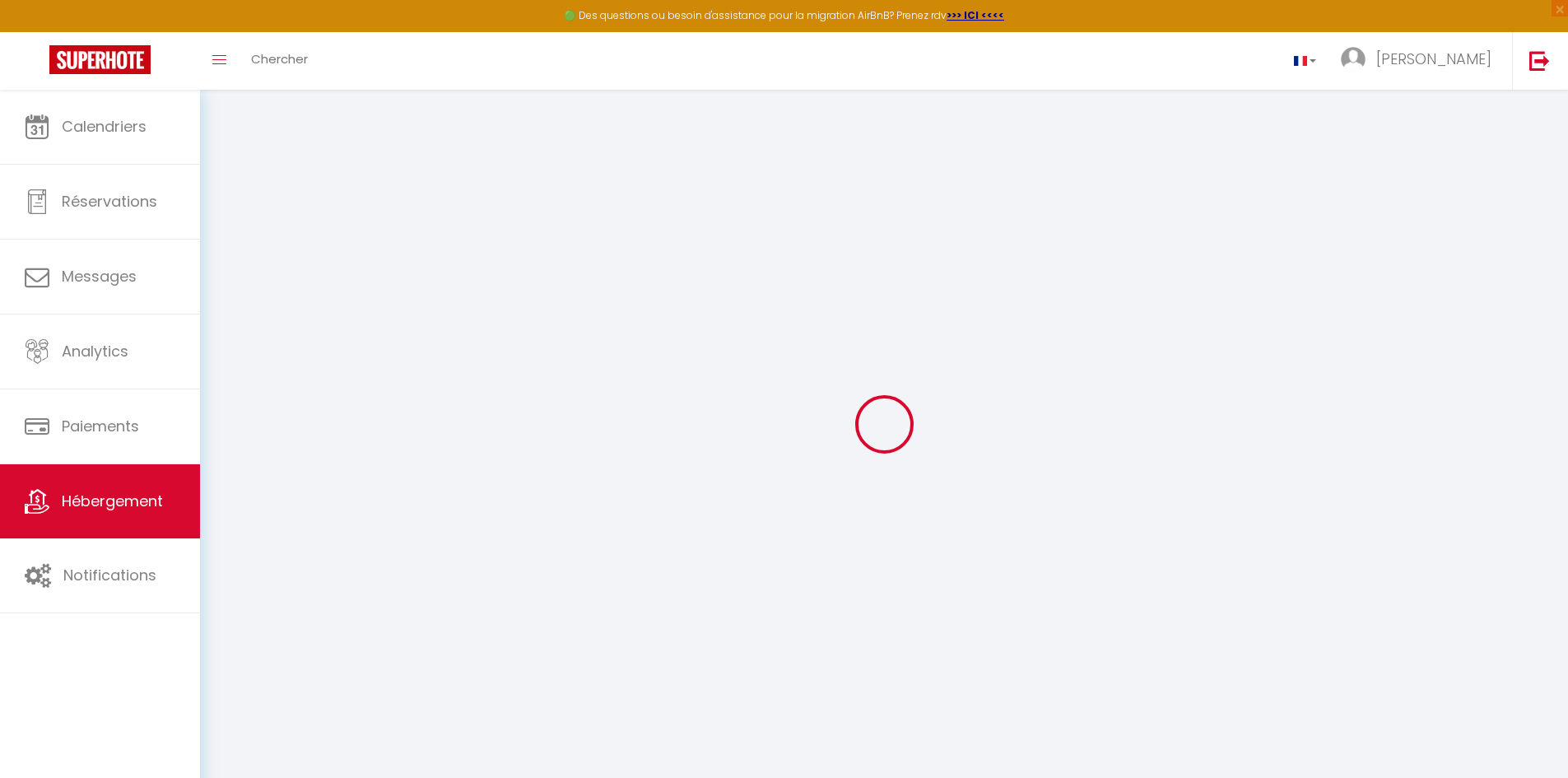
type input "32"
type input "5"
type input "4.60"
type input "200"
select select
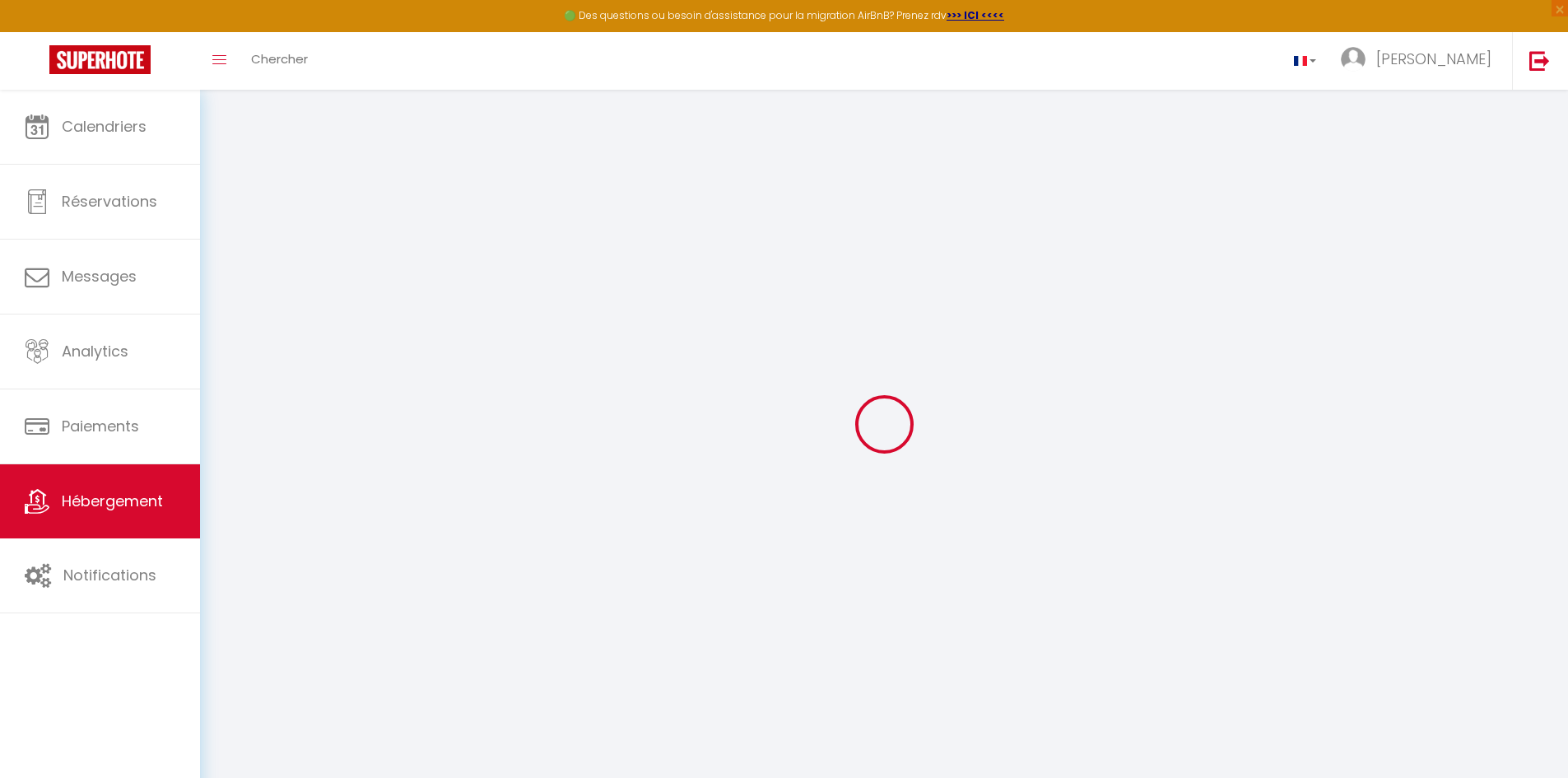
select select
type input "[STREET_ADDRESS]"
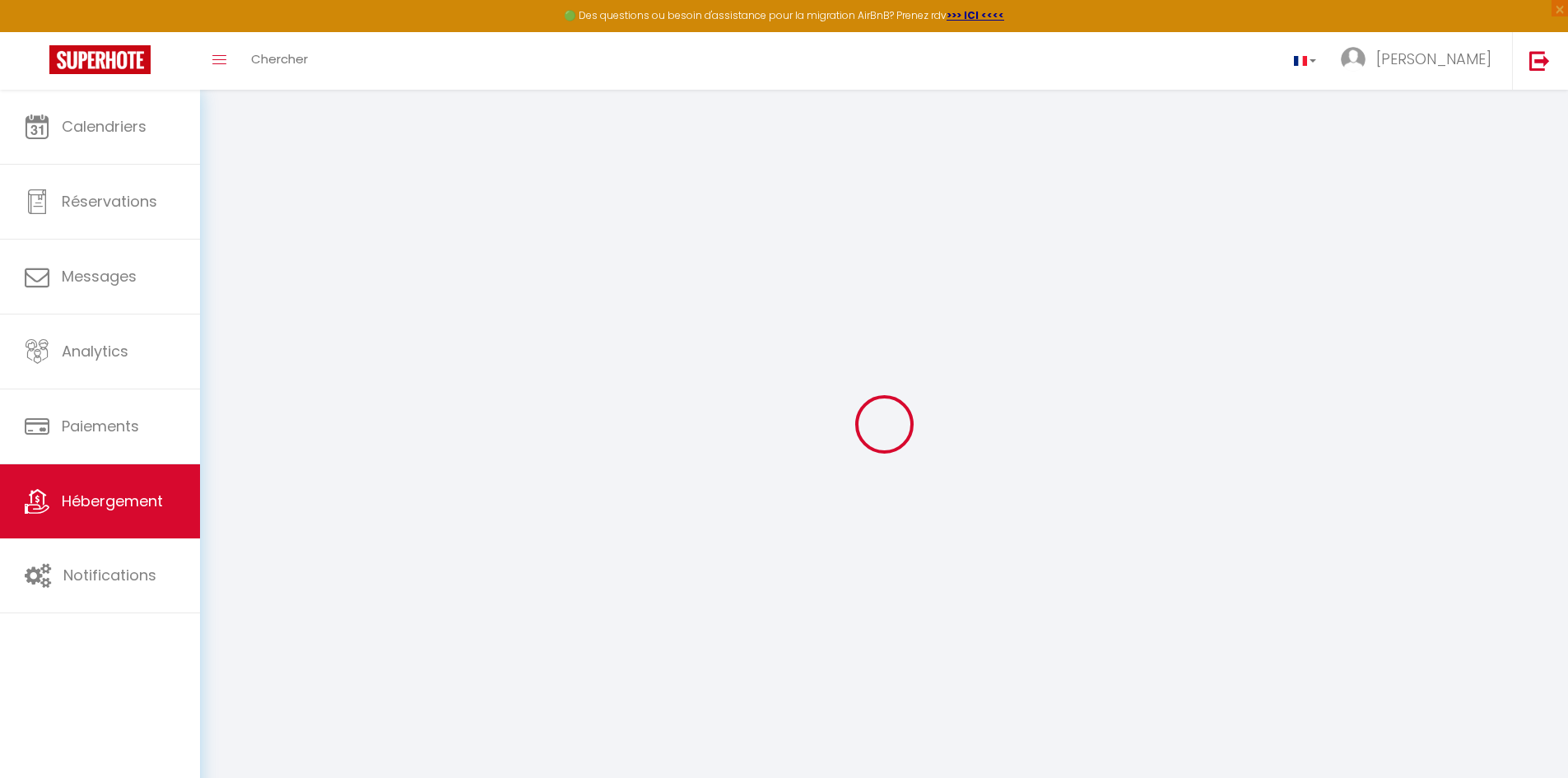
type input "56530"
type input "Quéven"
type input "[PERSON_NAME][EMAIL_ADDRESS][DOMAIN_NAME]"
select select
checkbox input "false"
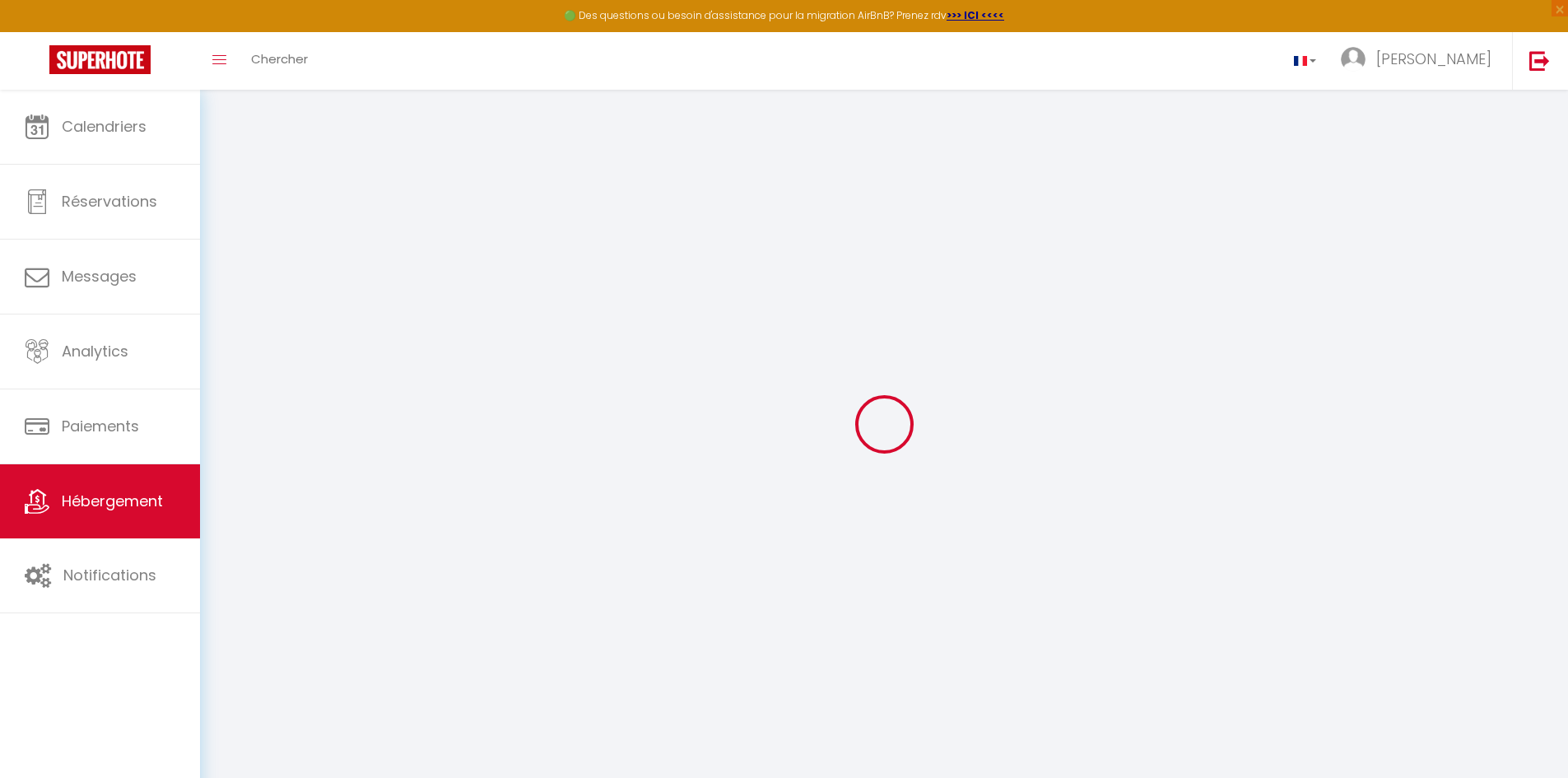
checkbox input "false"
radio input "true"
select select
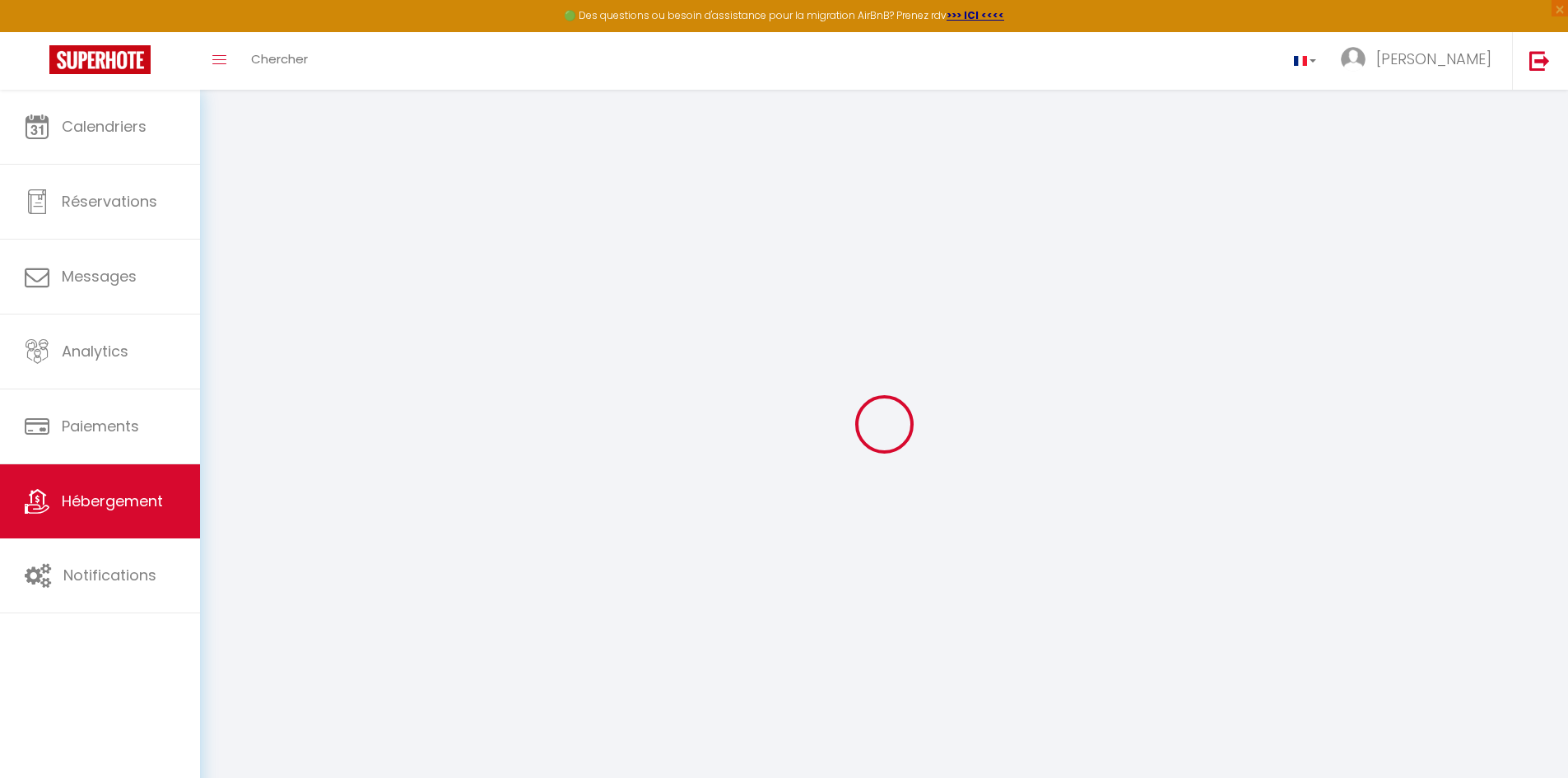
select select
type input "24"
type input "32"
type input "0"
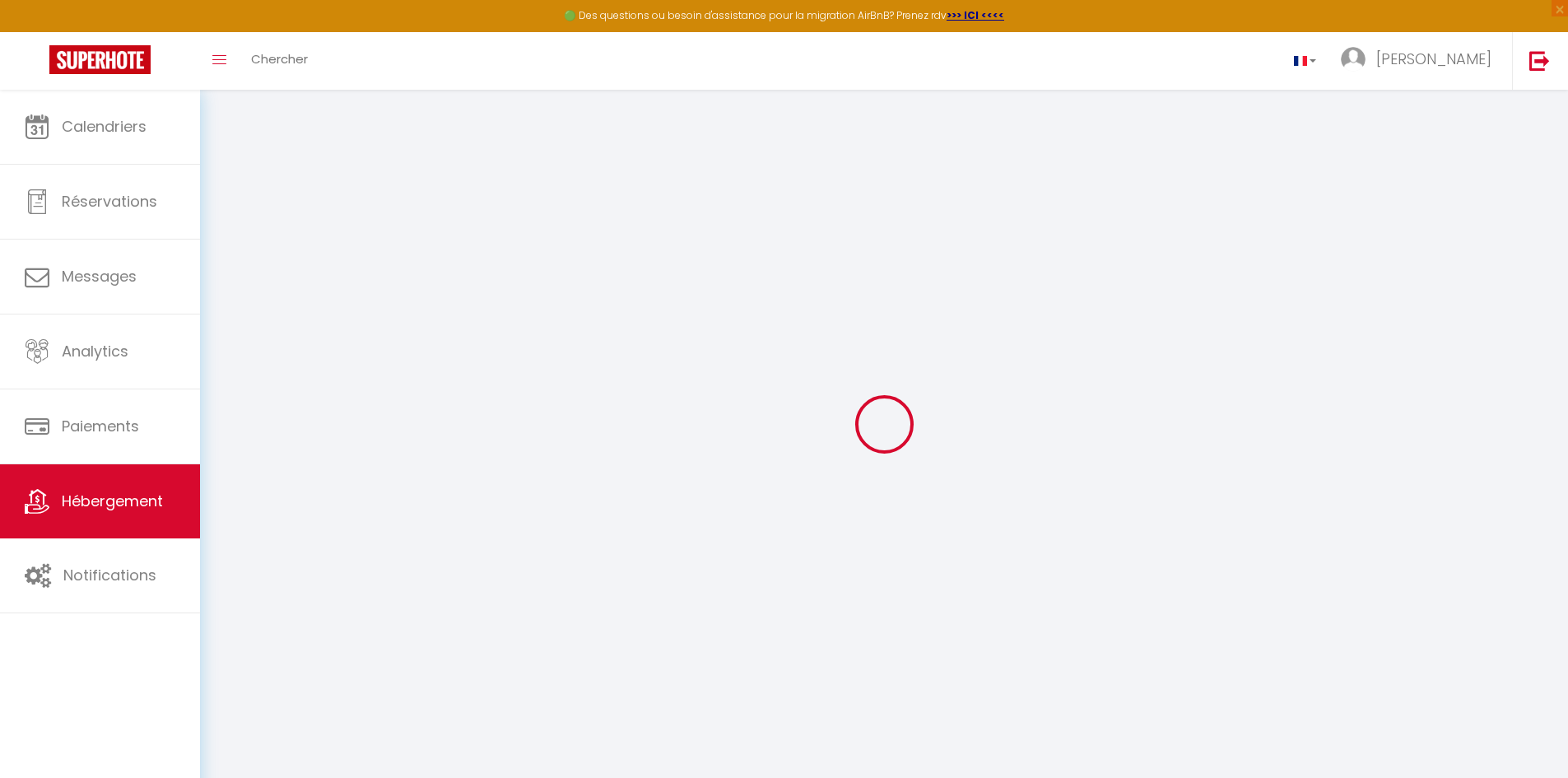
type input "0"
select select
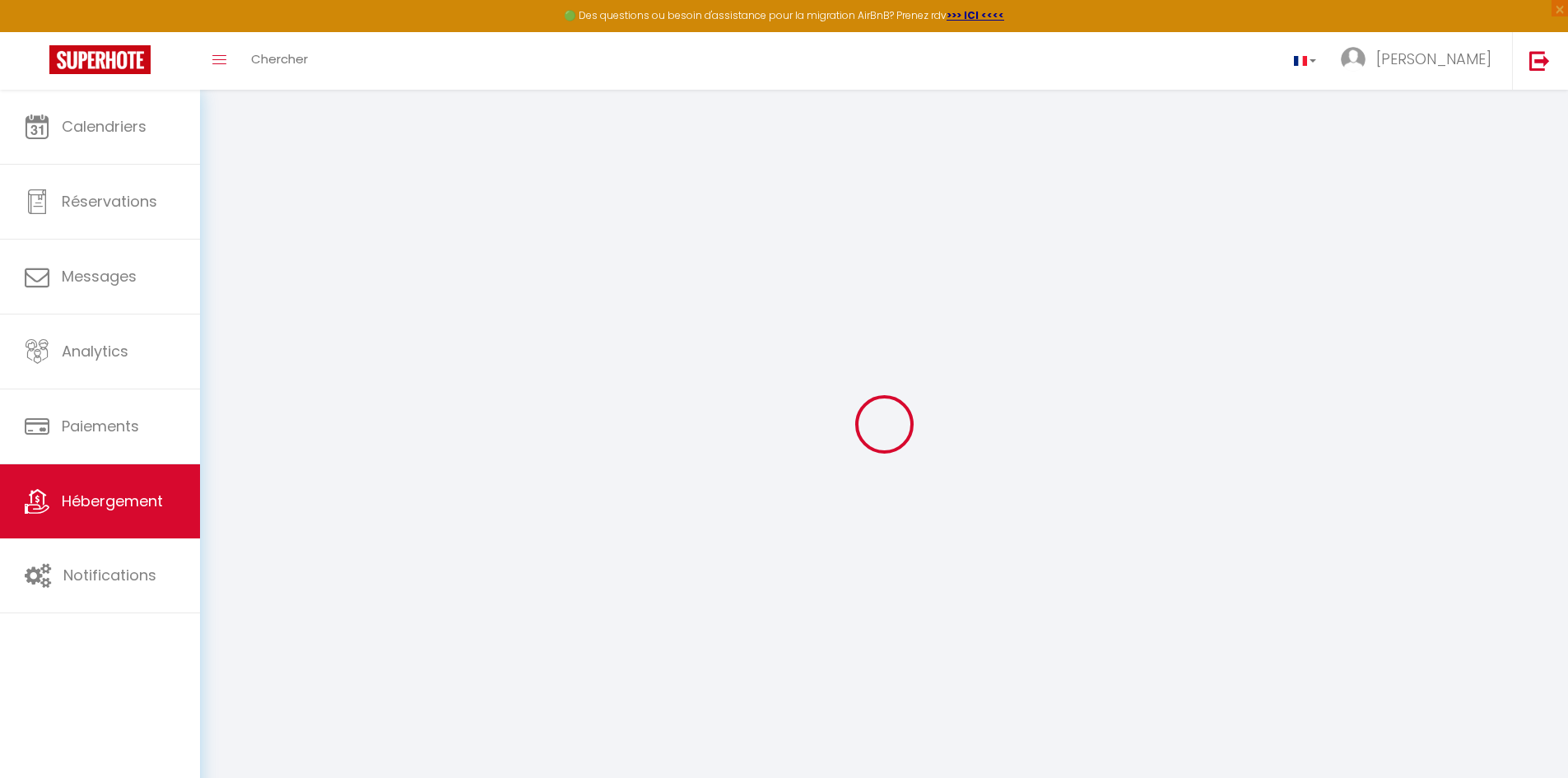
select select
checkbox input "false"
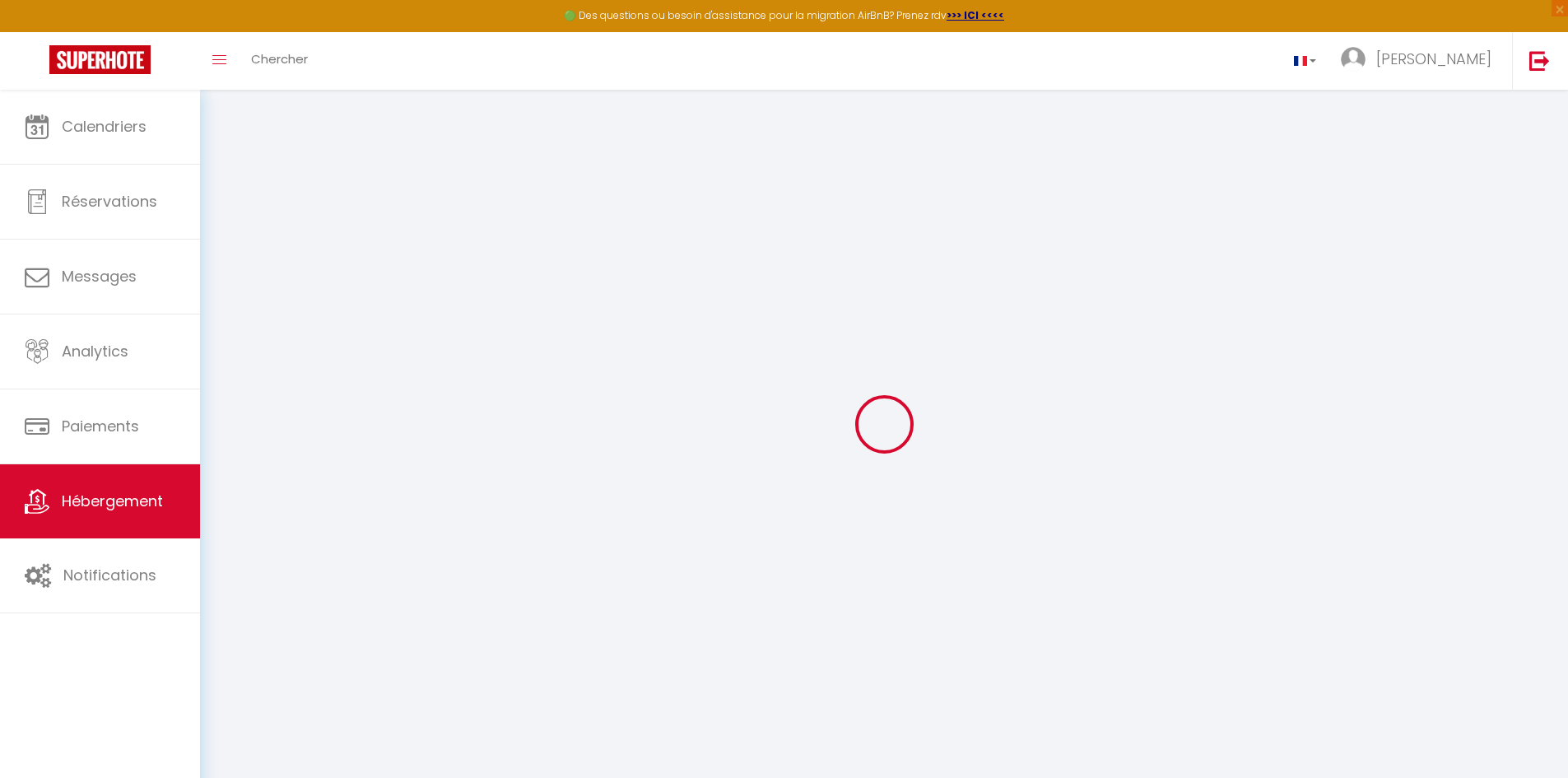
checkbox input "false"
select select
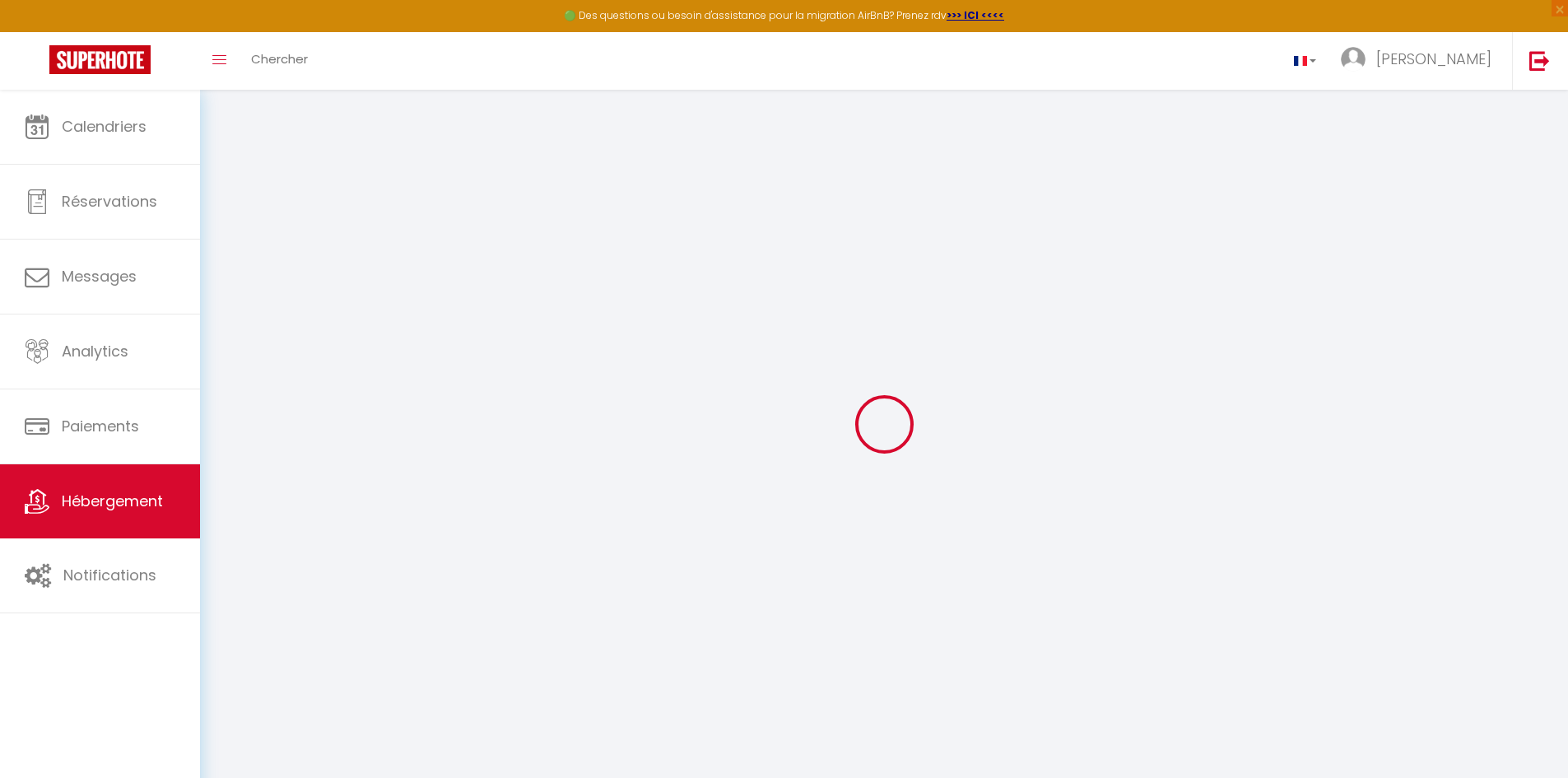
select select
checkbox input "false"
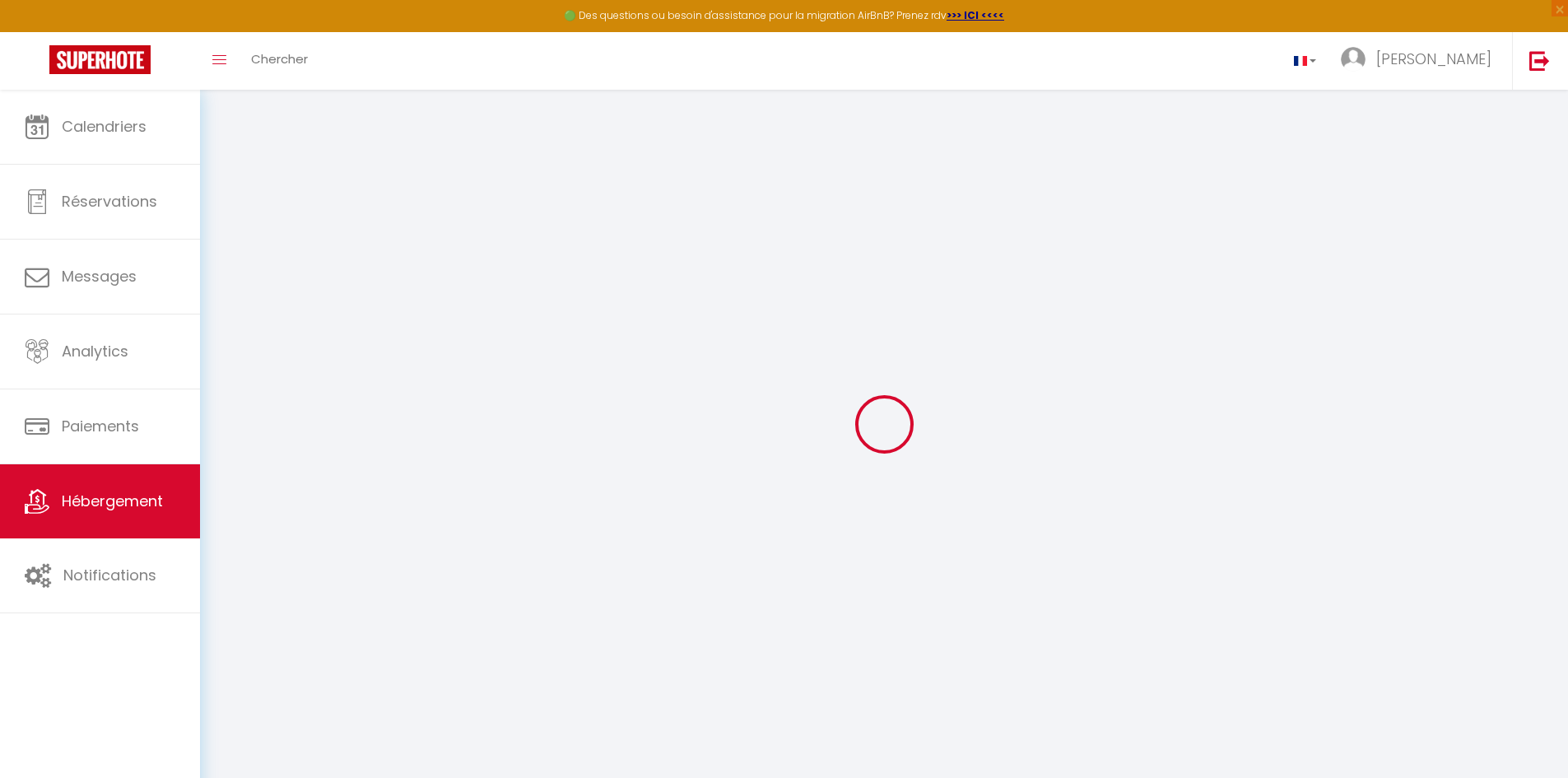
checkbox input "false"
select select
select select "tiny_house"
select select
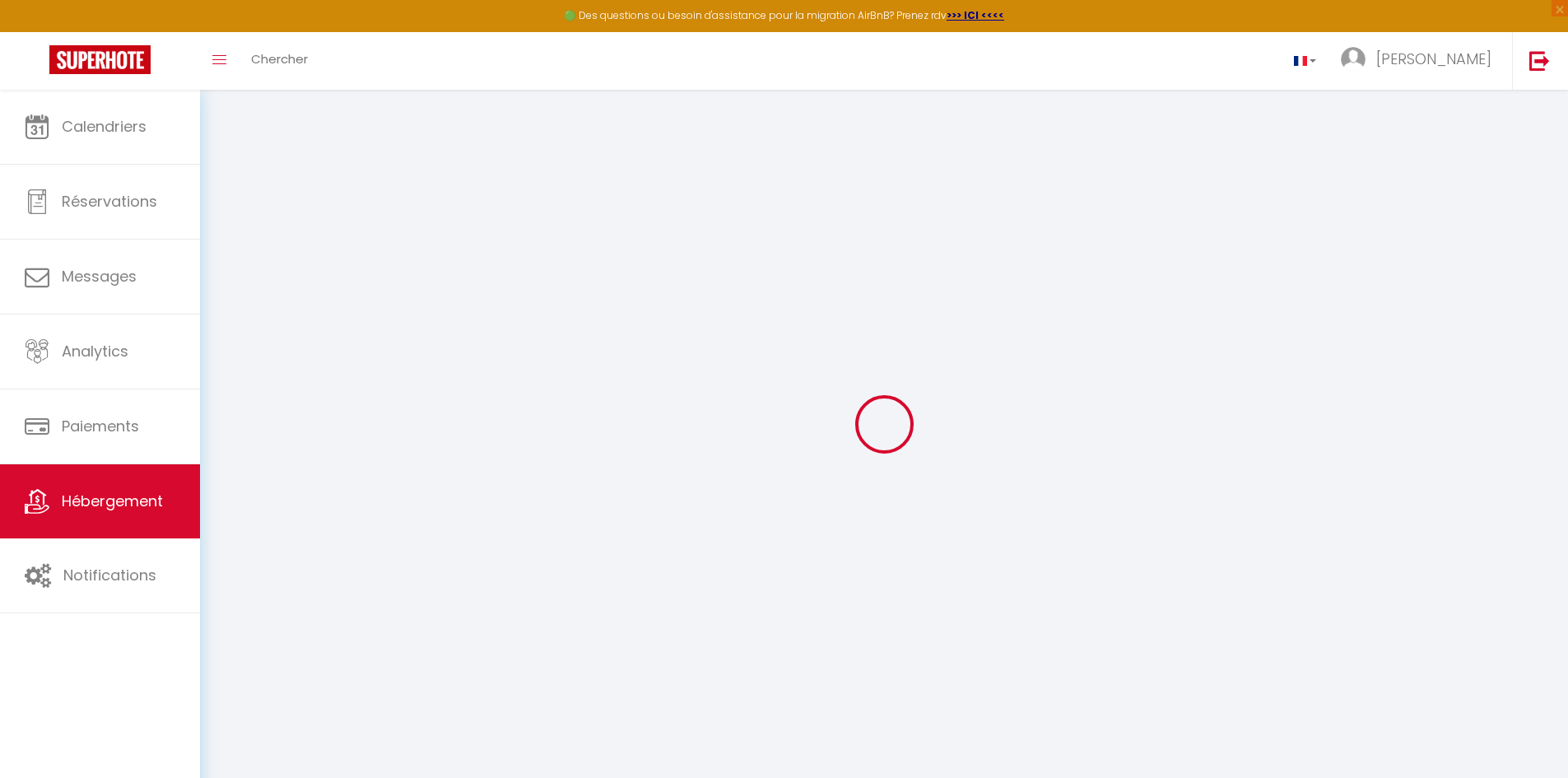
checkbox input "false"
select select
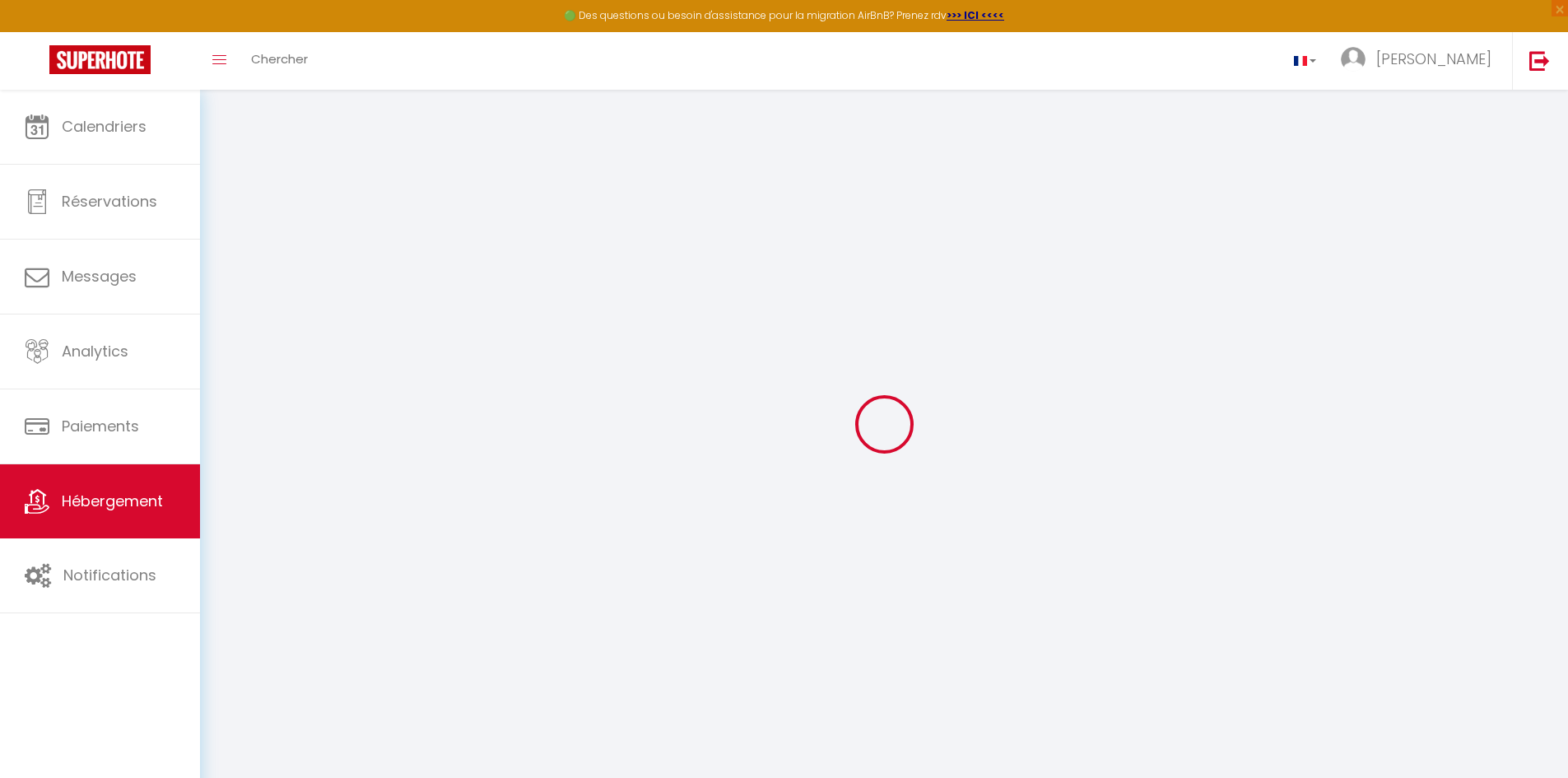
select select "16:00"
select select "20:00"
select select "10:00"
select select "15"
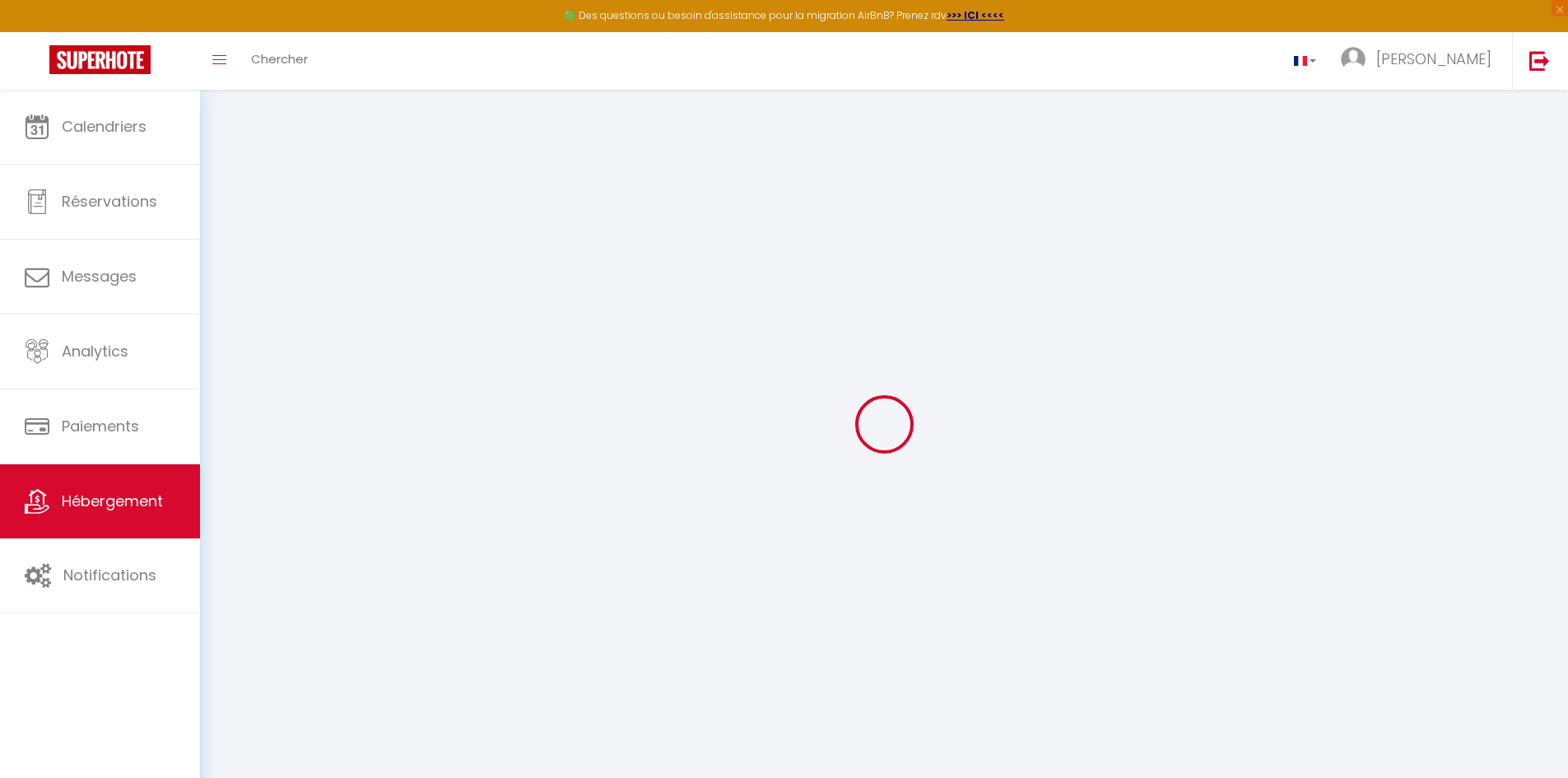
select select
checkbox input "false"
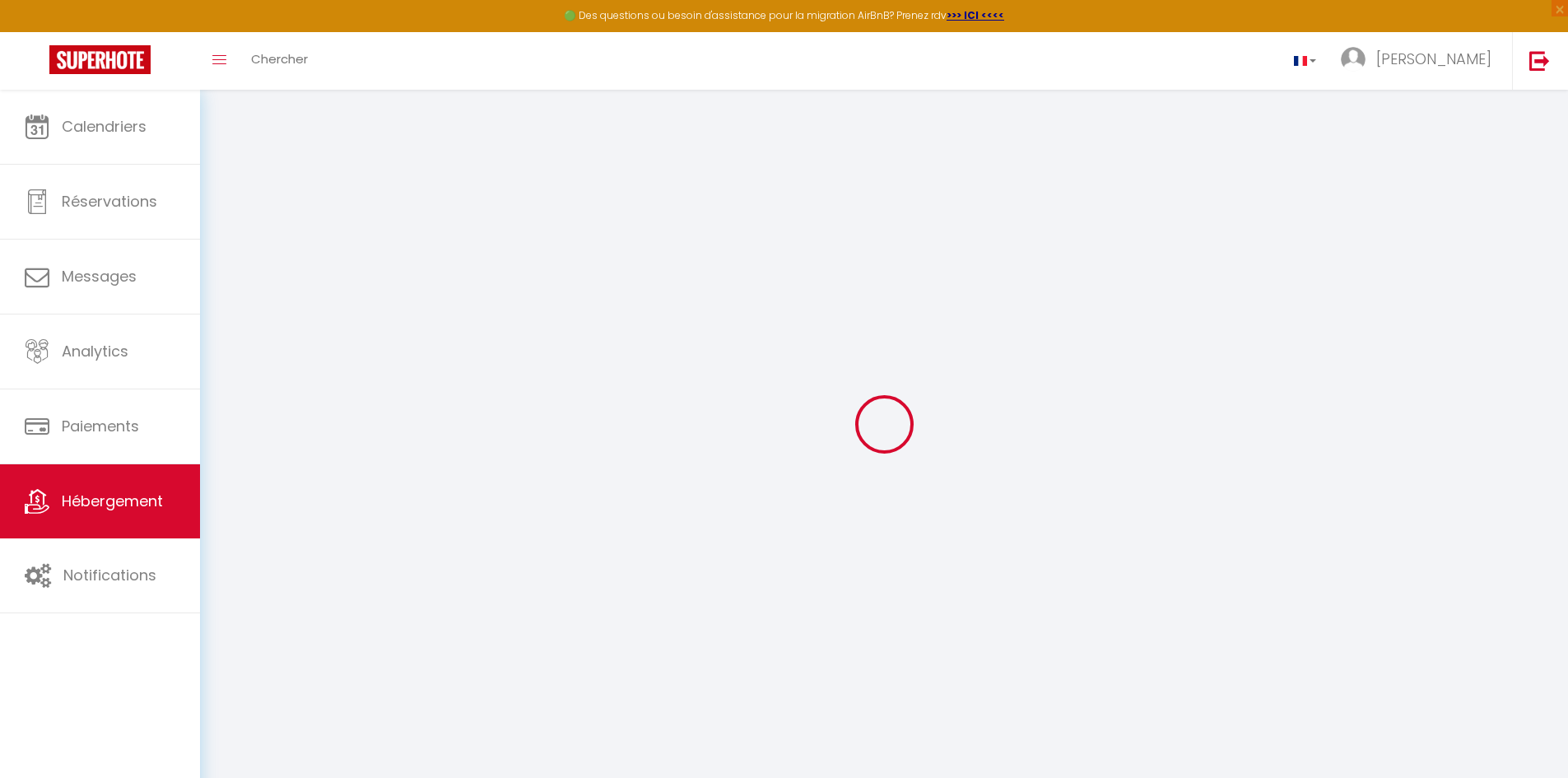
select select
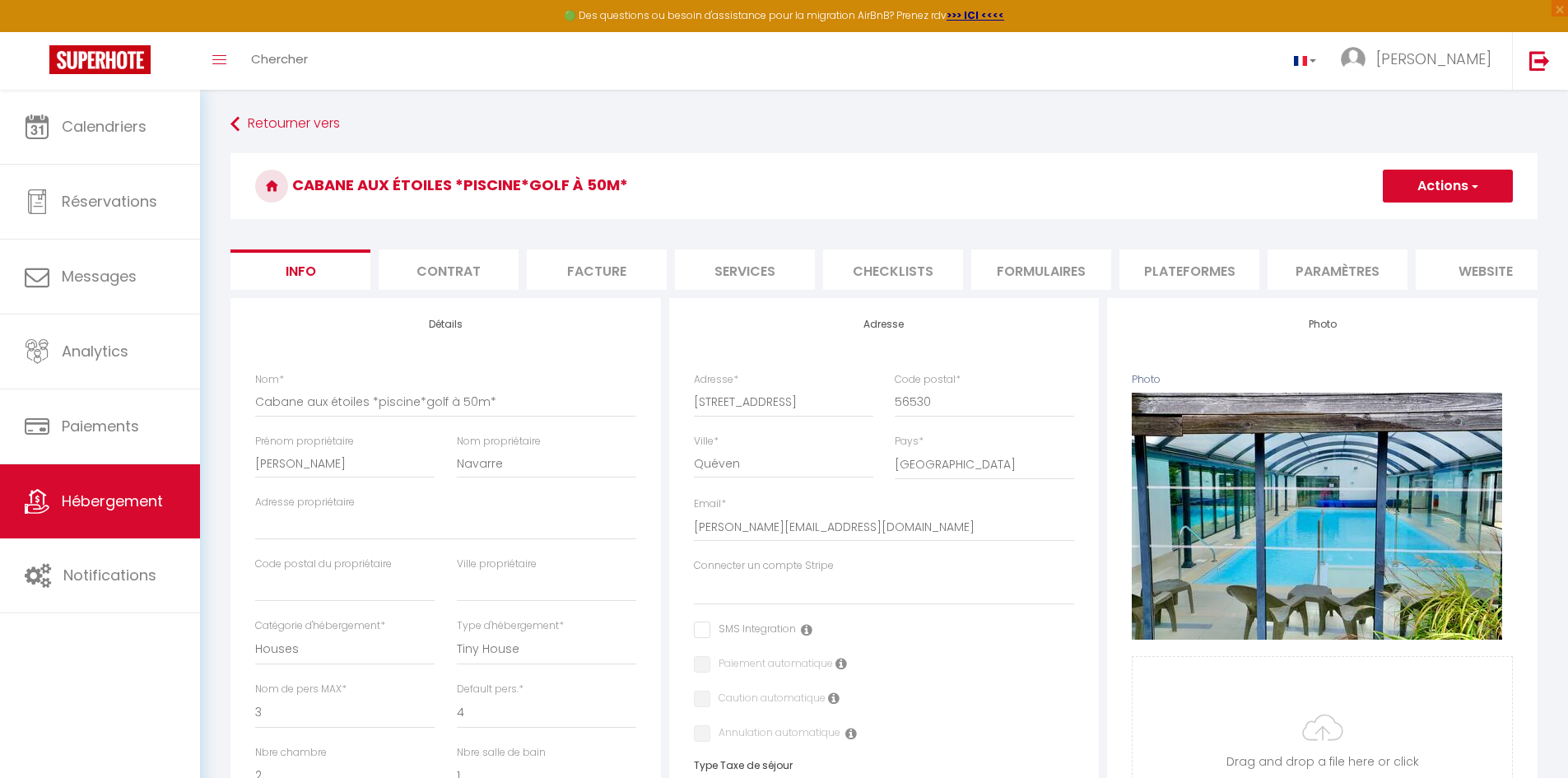
select select
checkbox input "false"
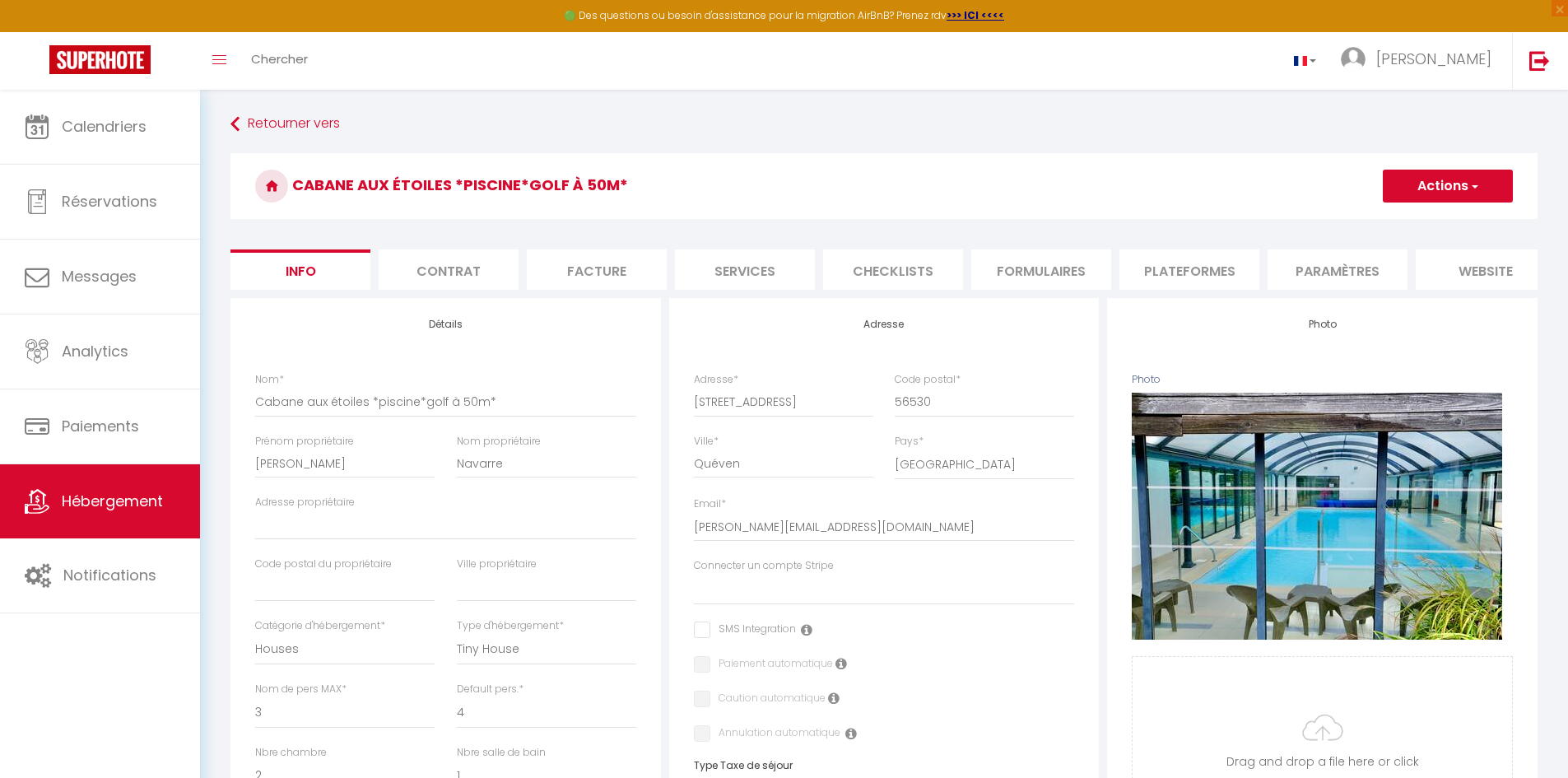
select select
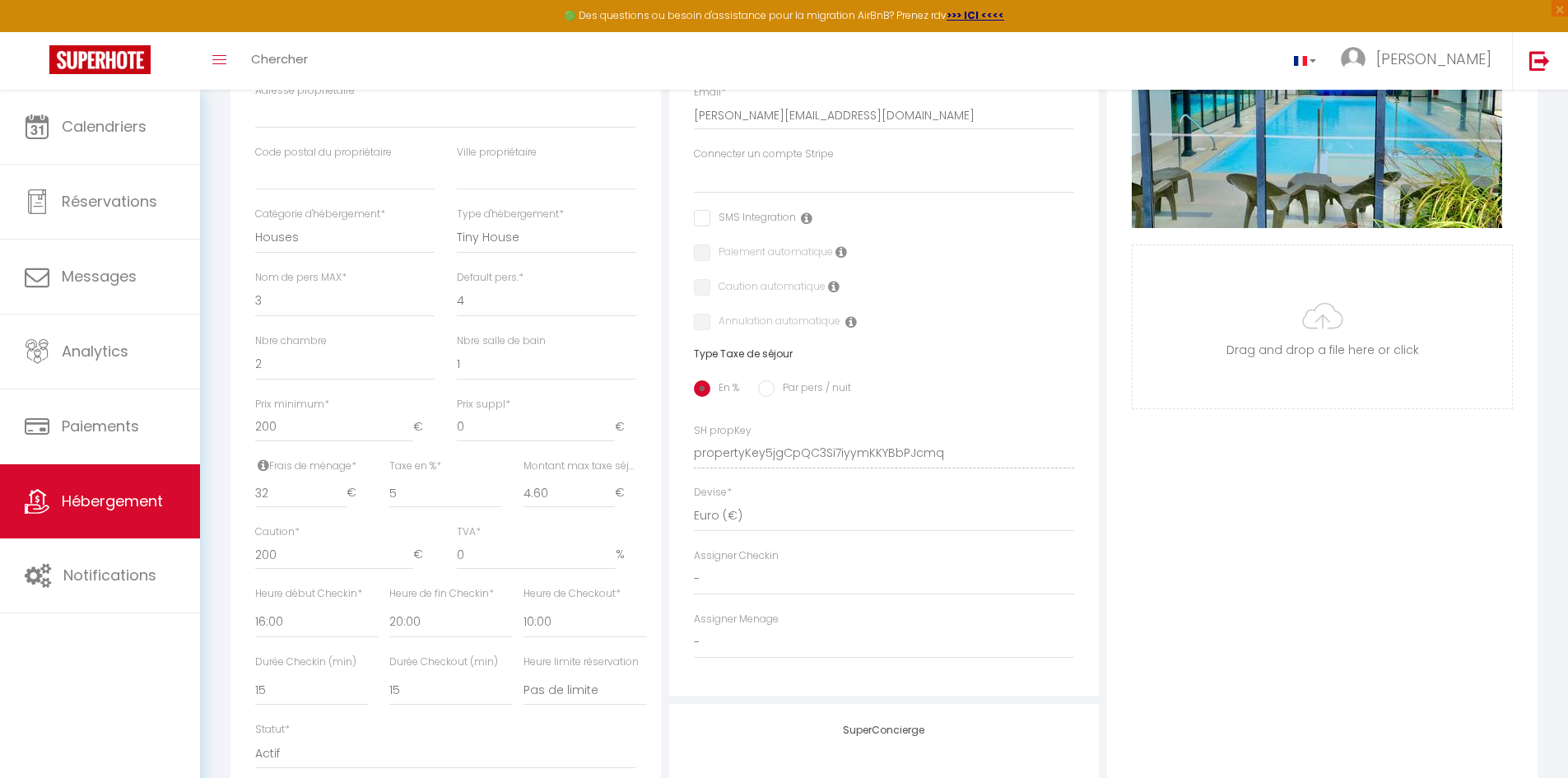
select select
checkbox input "false"
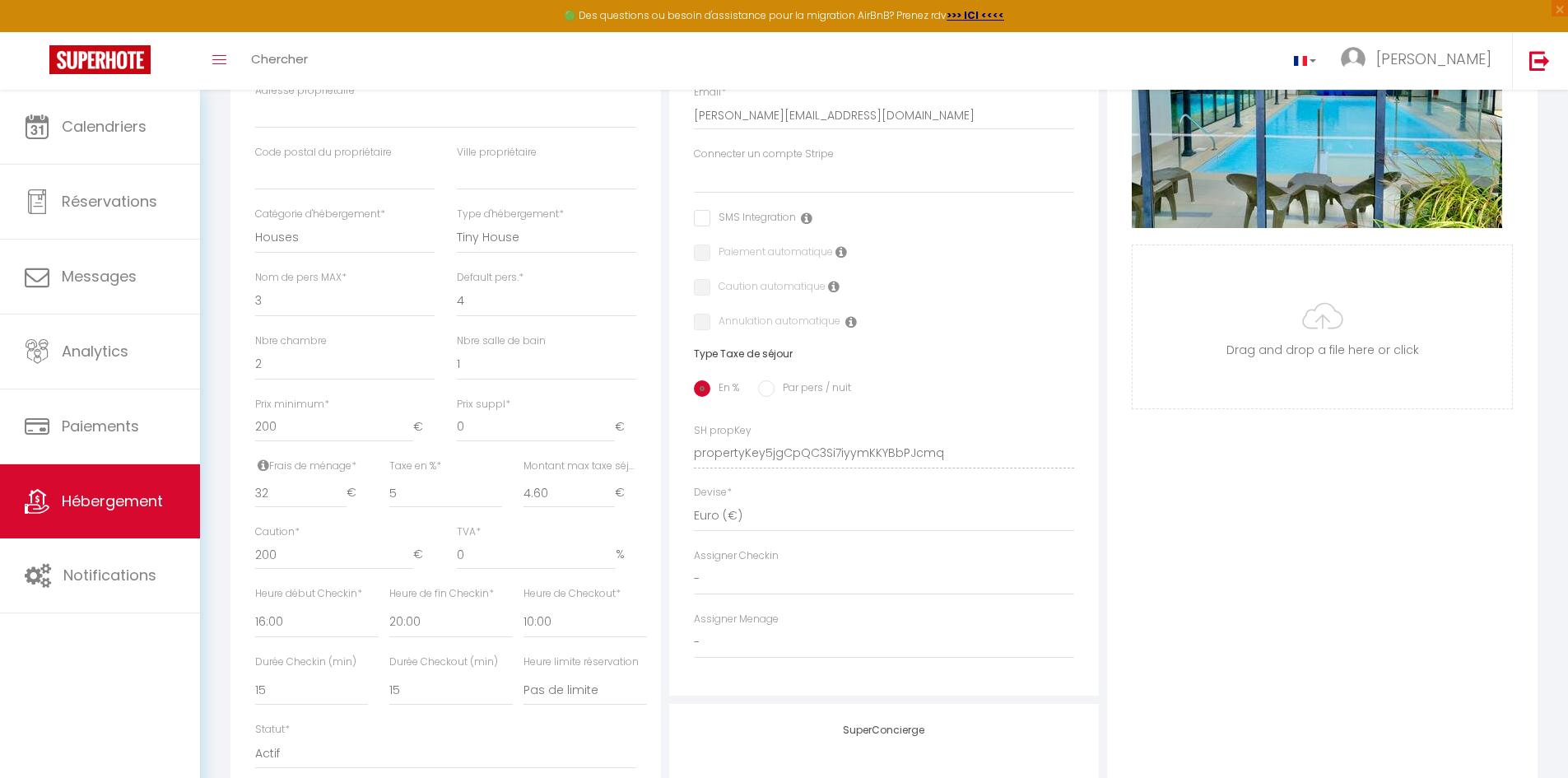
select select
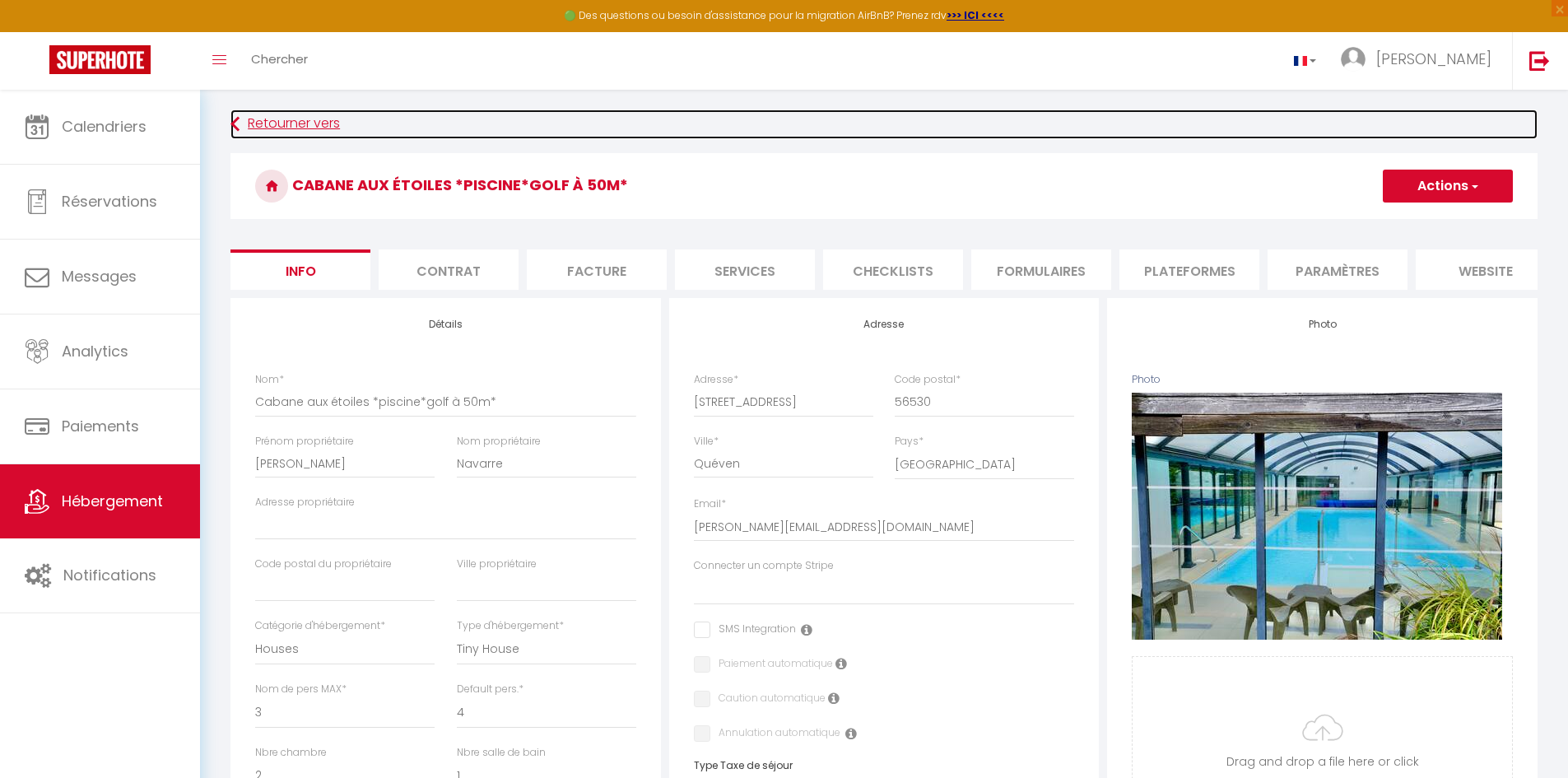
click at [264, 132] on link "Retourner vers" at bounding box center [884, 124] width 1308 height 30
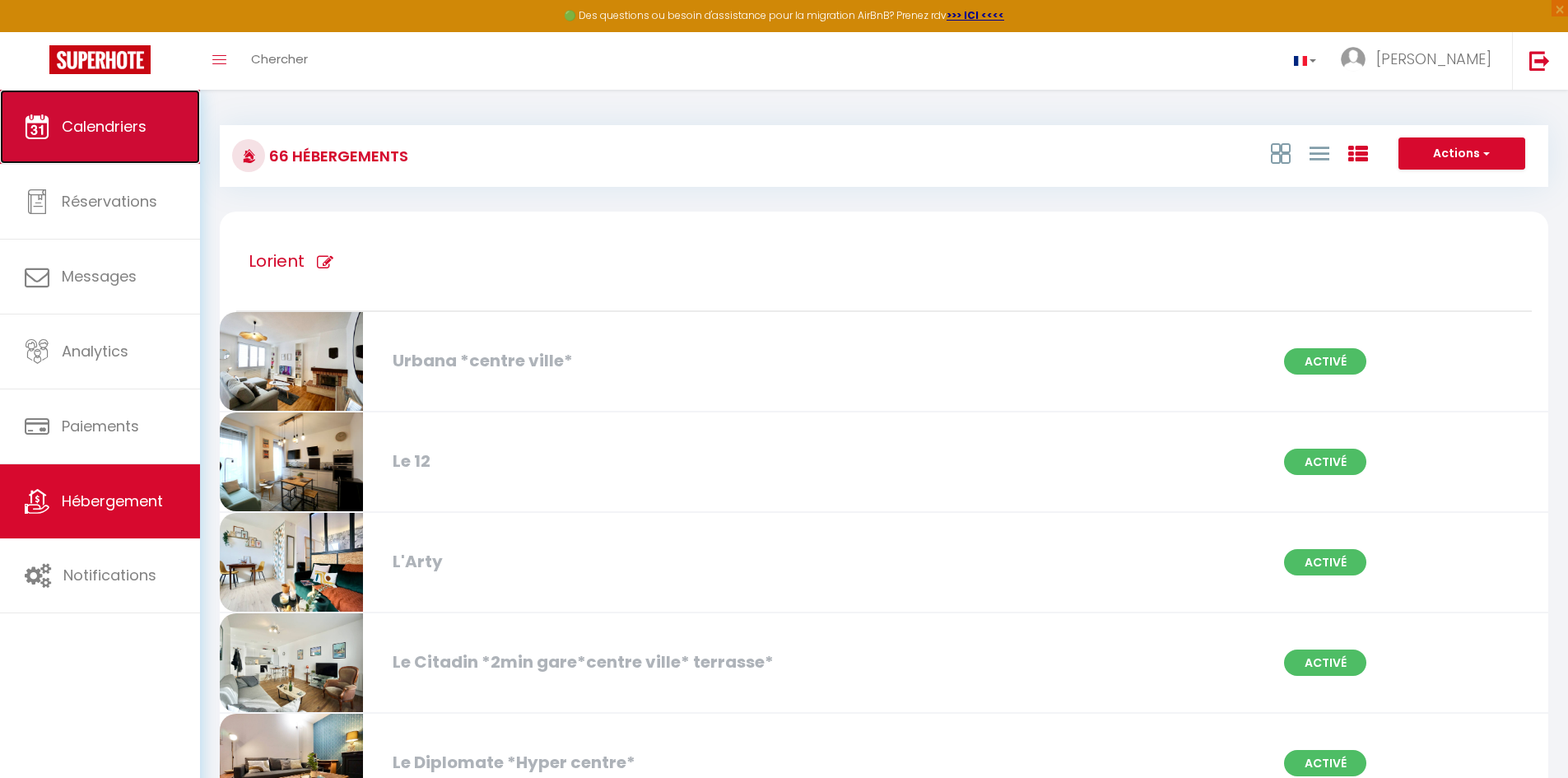
click at [147, 138] on link "Calendriers" at bounding box center [100, 127] width 200 height 74
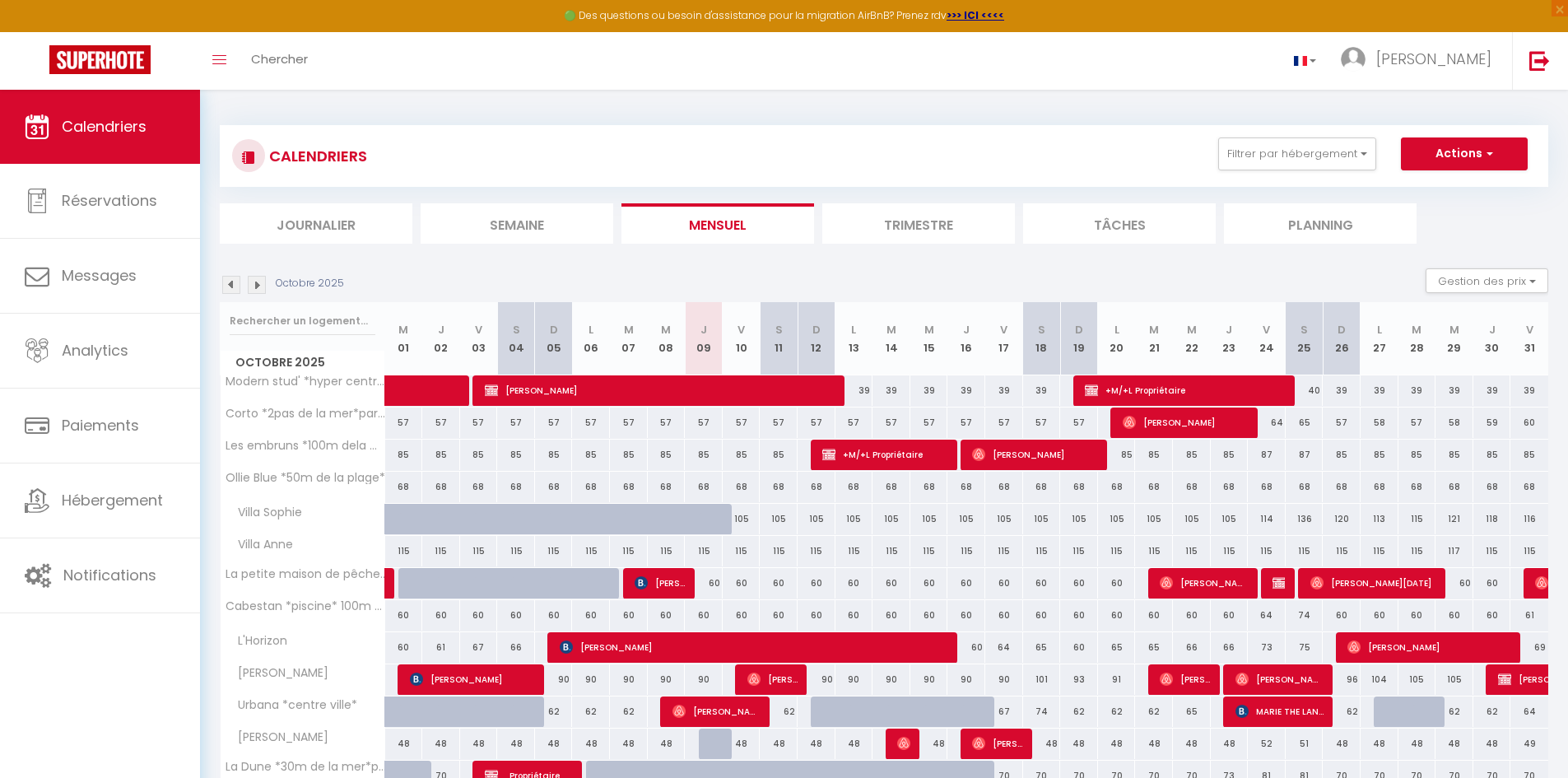
click at [225, 281] on img at bounding box center [232, 285] width 18 height 18
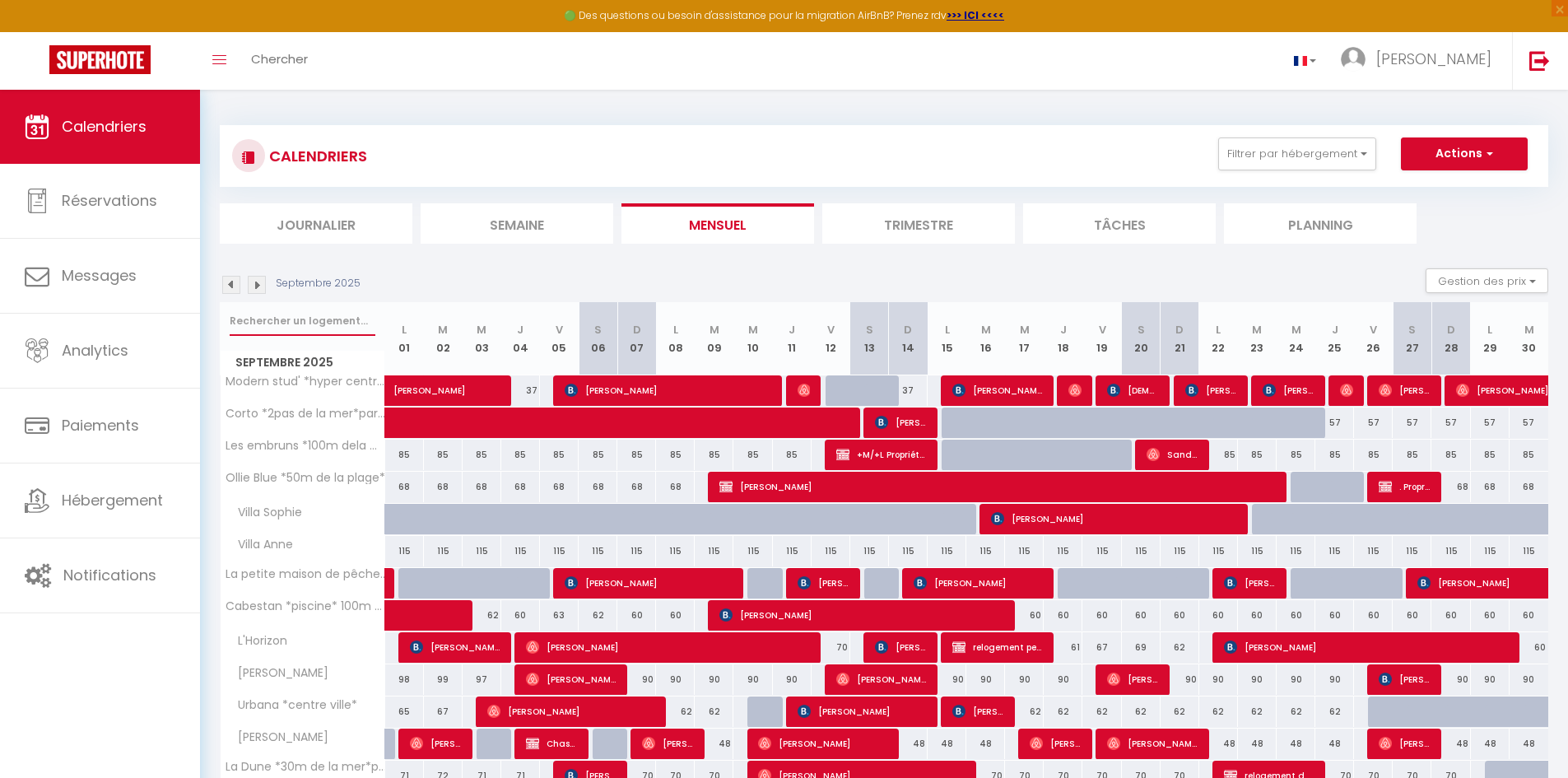
click at [361, 307] on input "text" at bounding box center [303, 321] width 146 height 30
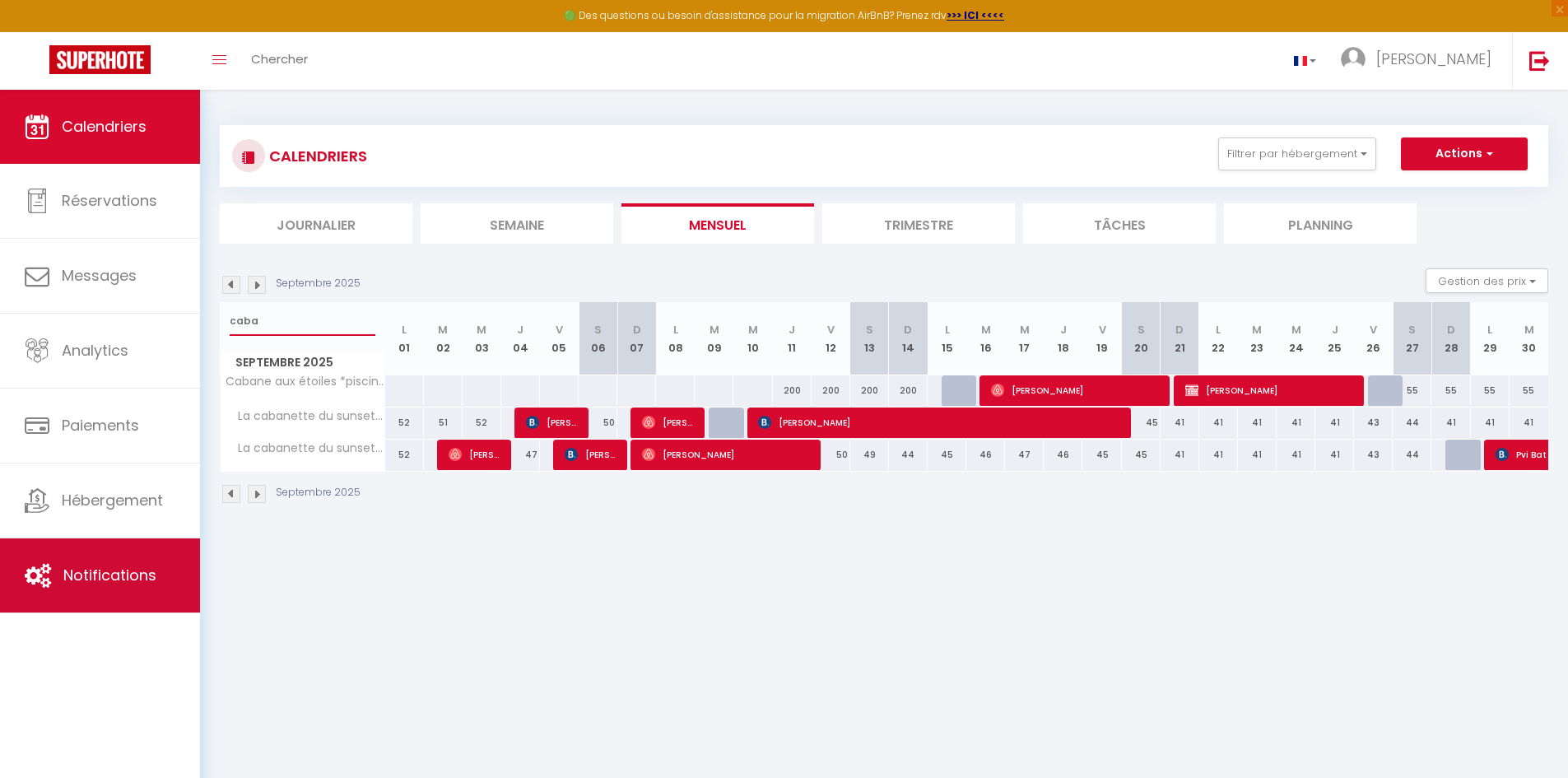
type input "caba"
